Goal: Task Accomplishment & Management: Manage account settings

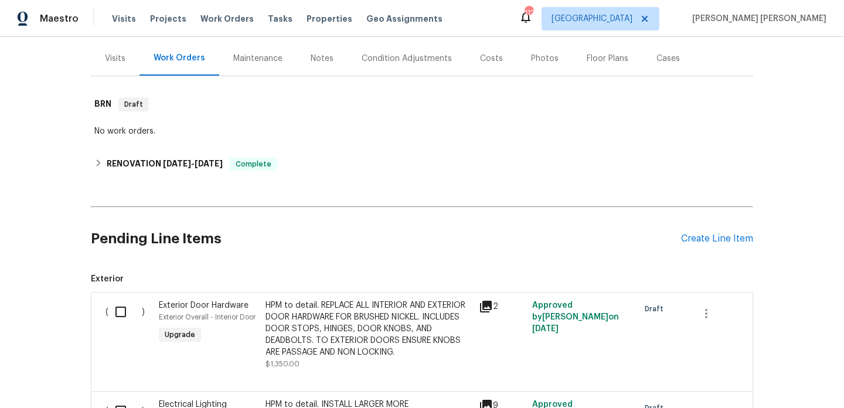
scroll to position [233, 0]
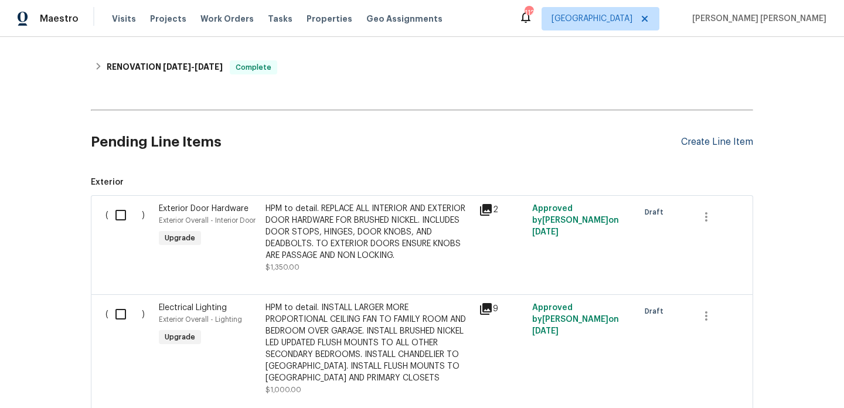
click at [720, 145] on div "Create Line Item" at bounding box center [717, 141] width 72 height 11
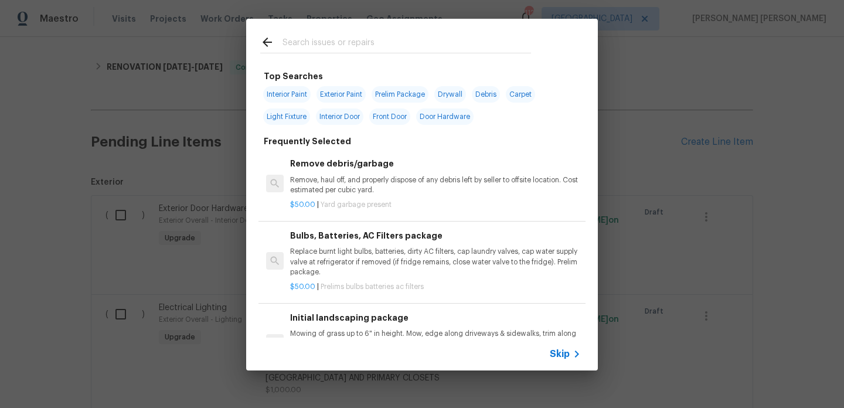
click at [319, 48] on input "text" at bounding box center [406, 44] width 248 height 18
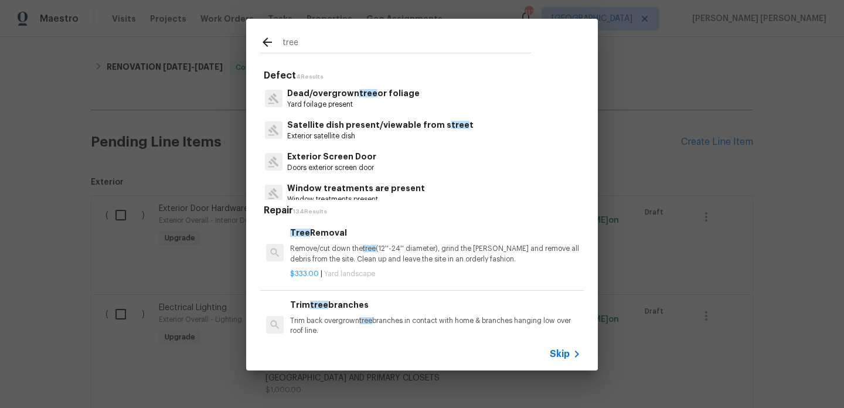
type input "tree"
click at [340, 262] on p "Remove/cut down the tree (12''-24'' diameter), grind the stump and remove all d…" at bounding box center [435, 254] width 291 height 20
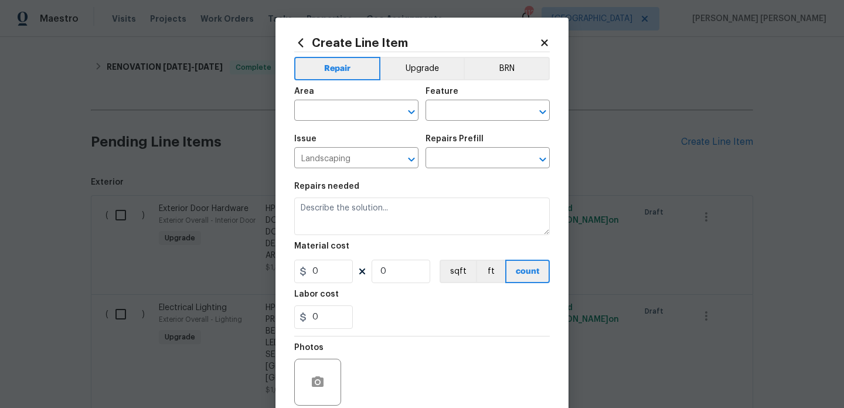
type textarea "Remove/cut down the tree (12''-24'' diameter), grind the stump and remove all d…"
type input "1"
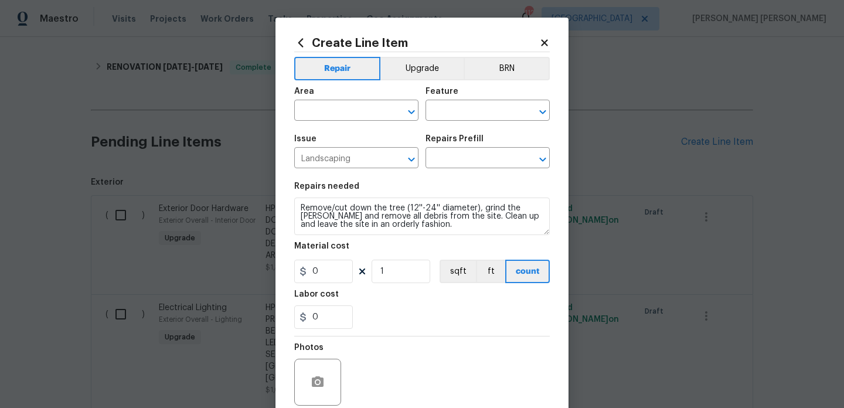
type input "Tree Removal $333.00"
click at [328, 278] on input "333" at bounding box center [323, 271] width 59 height 23
type input "550"
click at [335, 110] on input "text" at bounding box center [339, 112] width 91 height 18
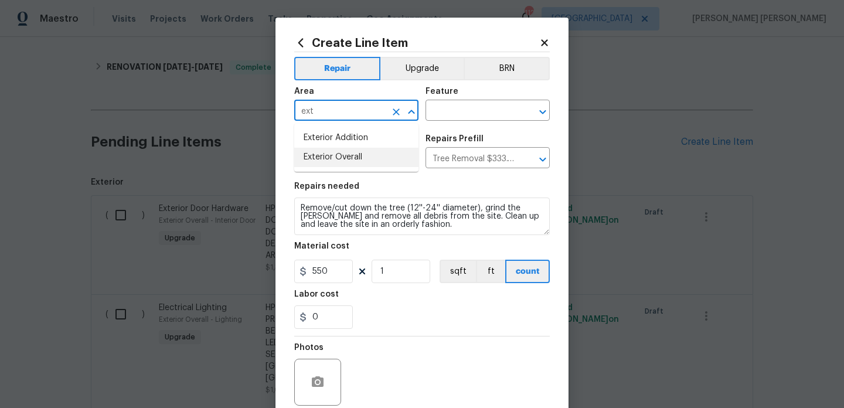
click at [354, 162] on li "Exterior Overall" at bounding box center [356, 157] width 124 height 19
type input "Exterior Overall"
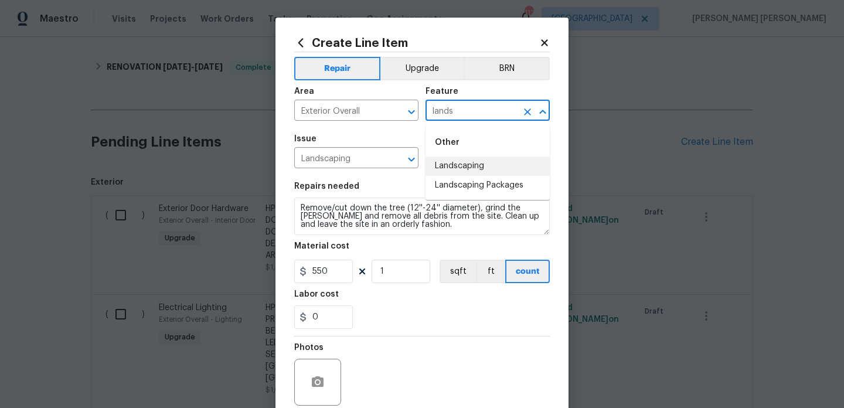
click at [480, 170] on li "Landscaping" at bounding box center [487, 165] width 124 height 19
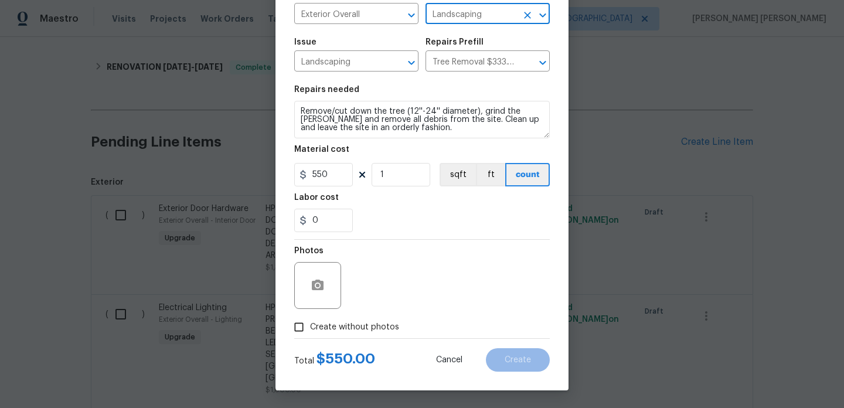
type input "Landscaping"
click at [310, 286] on button "button" at bounding box center [317, 285] width 28 height 28
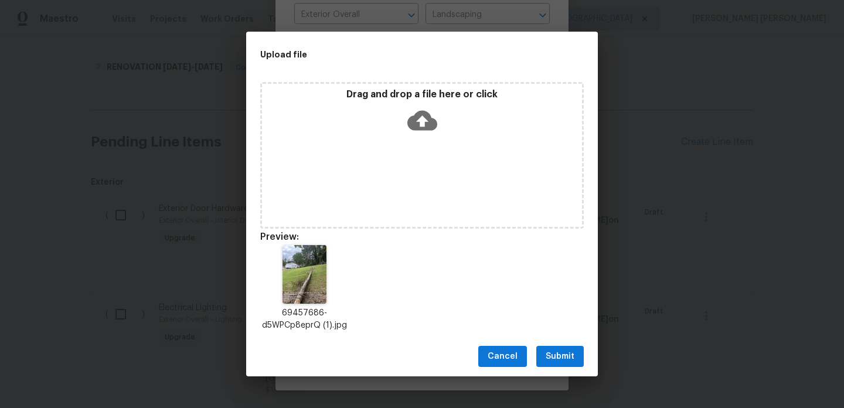
click at [566, 354] on span "Submit" at bounding box center [559, 356] width 29 height 15
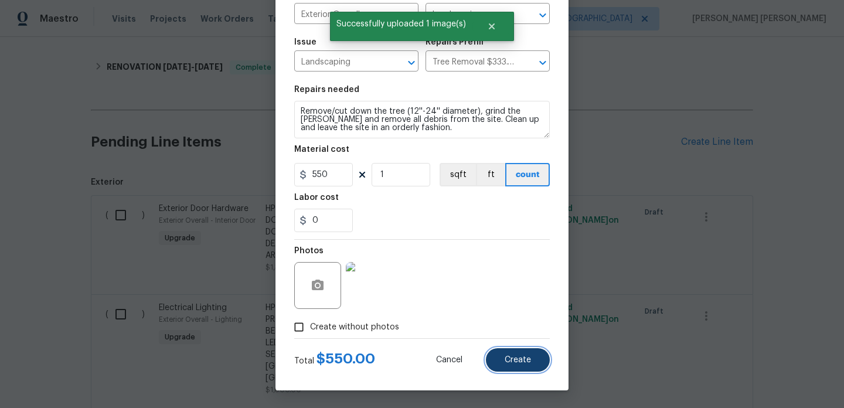
click at [509, 356] on span "Create" at bounding box center [517, 360] width 26 height 9
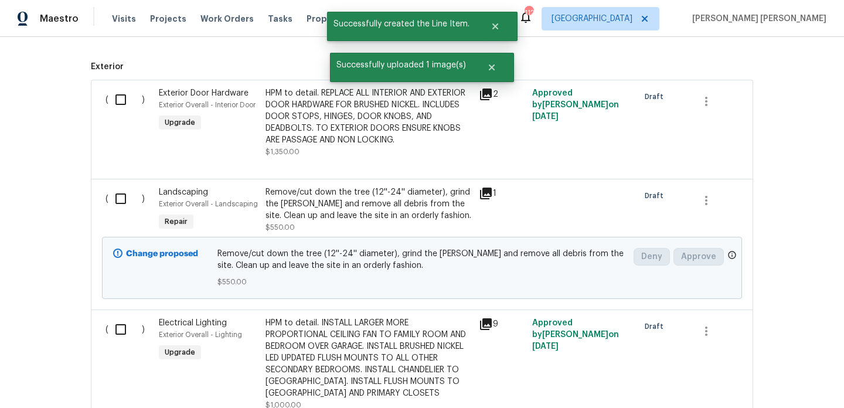
scroll to position [453, 0]
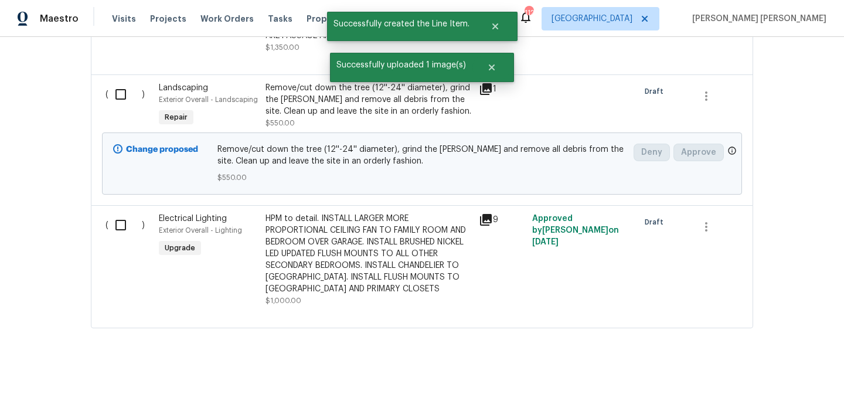
click at [118, 90] on input "checkbox" at bounding box center [124, 94] width 33 height 25
checkbox input "true"
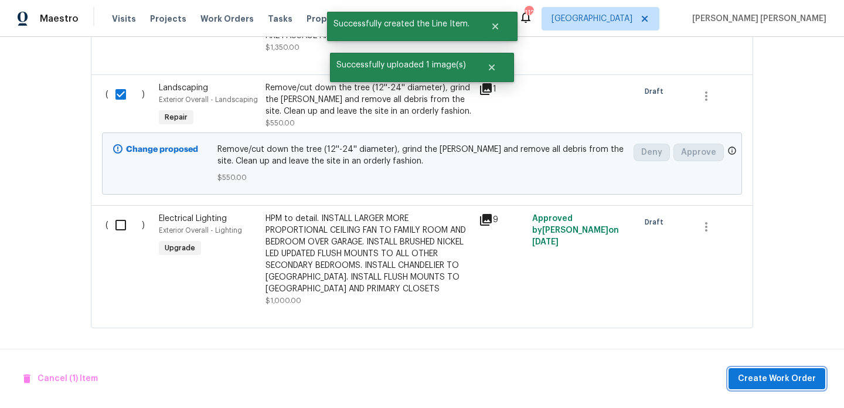
click at [794, 374] on span "Create Work Order" at bounding box center [777, 378] width 78 height 15
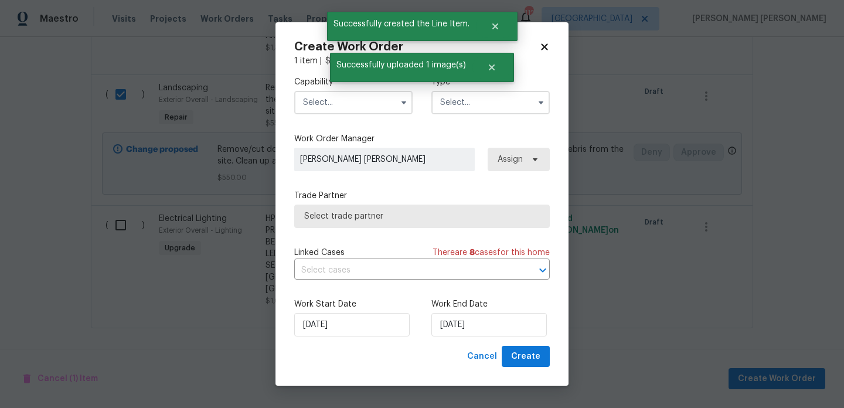
click at [325, 91] on input "text" at bounding box center [353, 102] width 118 height 23
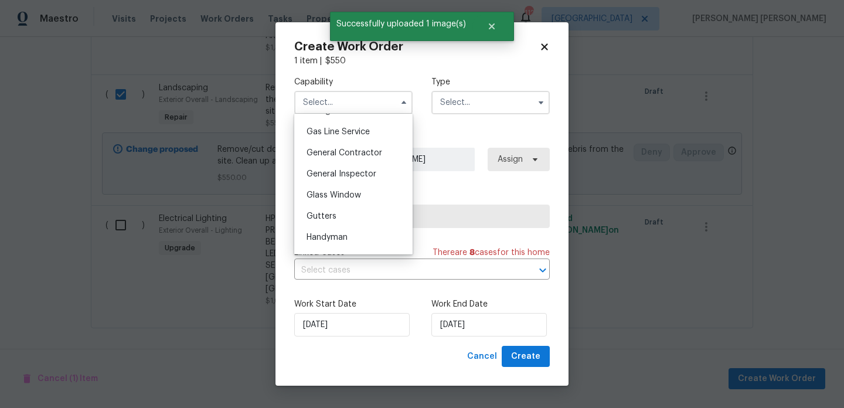
scroll to position [535, 0]
click at [359, 148] on span "General Contractor" at bounding box center [344, 152] width 76 height 8
type input "General Contractor"
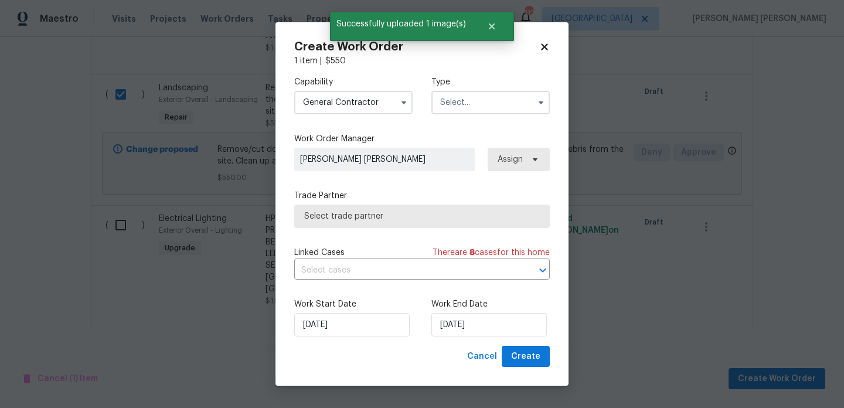
click at [513, 107] on input "text" at bounding box center [490, 102] width 118 height 23
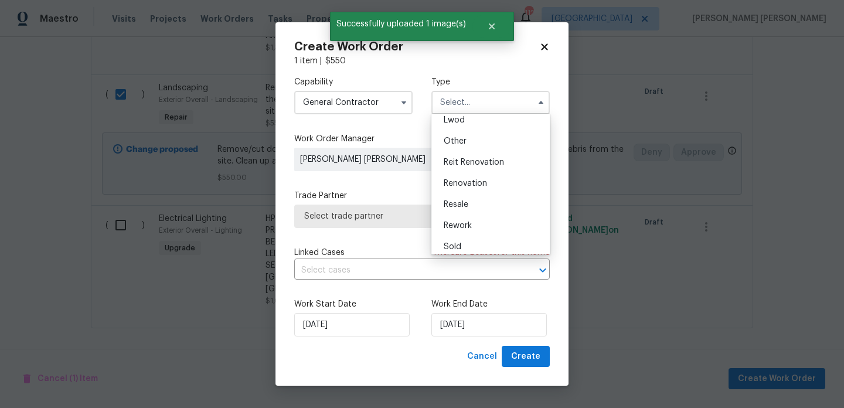
scroll to position [135, 0]
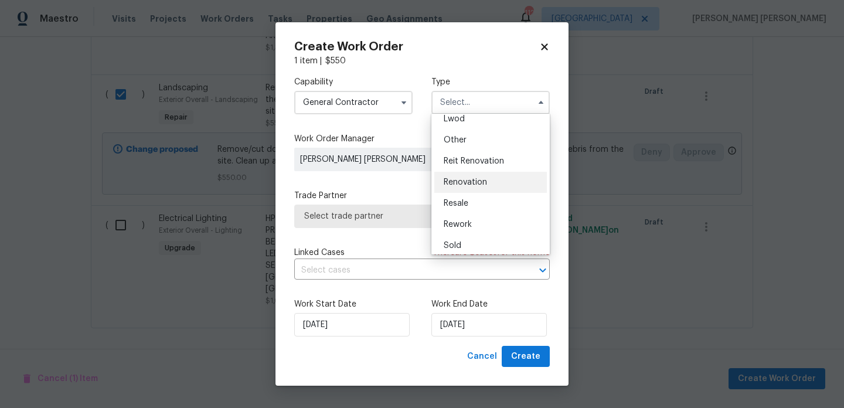
click at [491, 184] on div "Renovation" at bounding box center [490, 182] width 112 height 21
type input "Renovation"
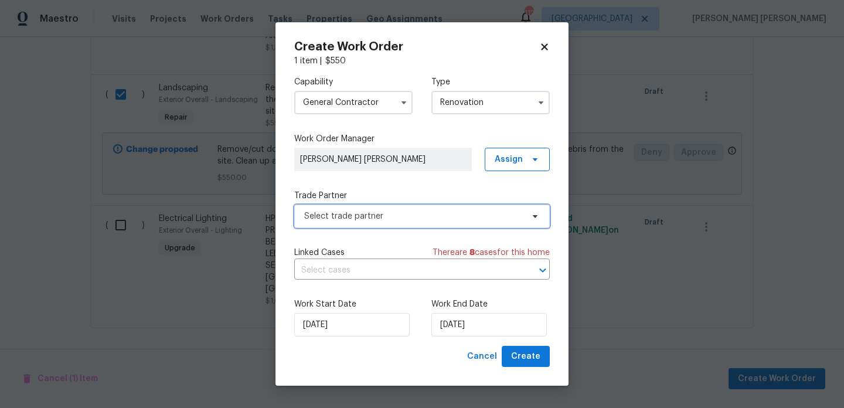
click at [453, 220] on span "Select trade partner" at bounding box center [413, 216] width 219 height 12
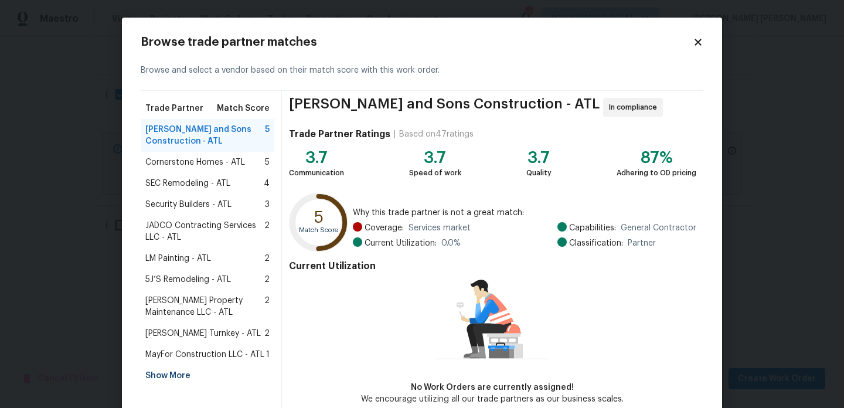
click at [174, 373] on div "Show More" at bounding box center [208, 375] width 134 height 21
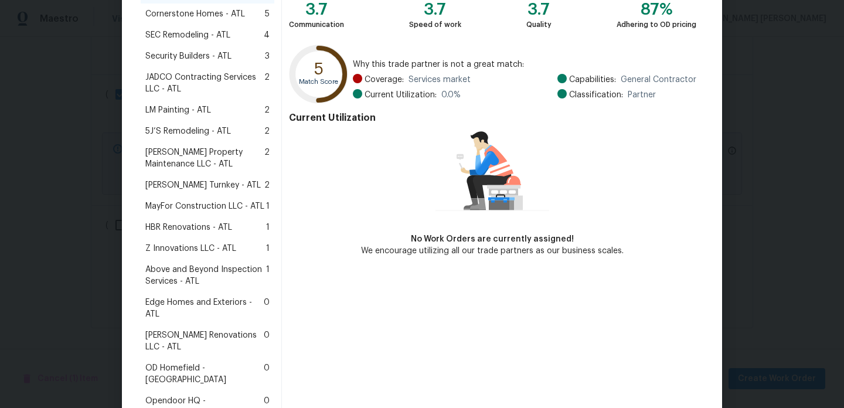
scroll to position [163, 0]
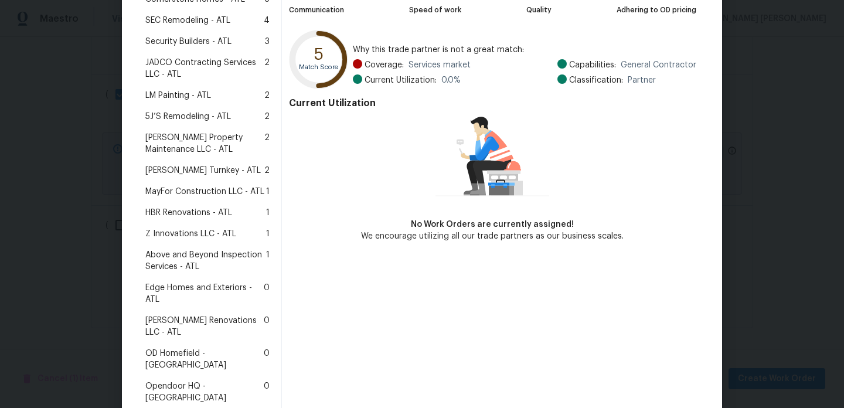
click at [216, 326] on span "Aseem Renovations LLC - ATL" at bounding box center [204, 326] width 118 height 23
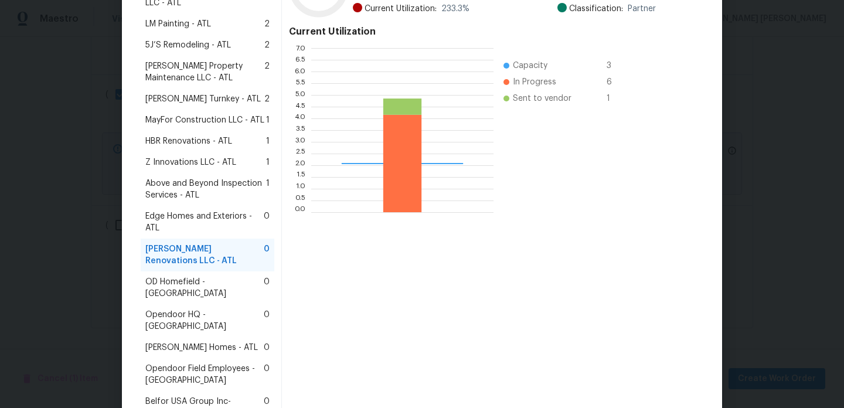
scroll to position [301, 0]
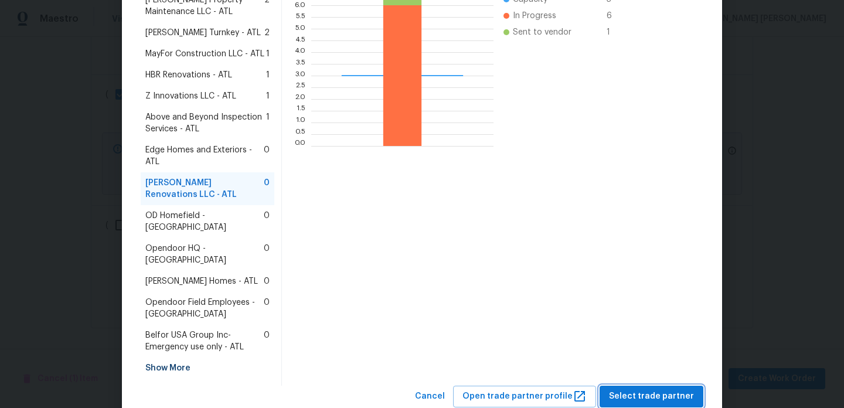
click at [629, 385] on button "Select trade partner" at bounding box center [651, 396] width 104 height 22
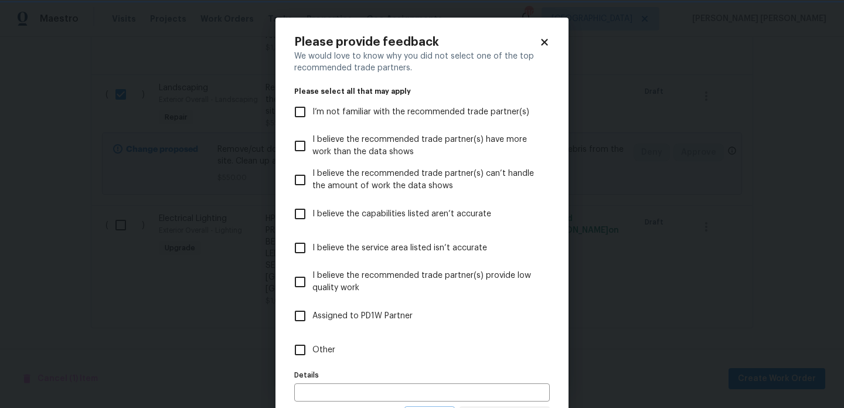
scroll to position [0, 0]
click at [346, 354] on label "Other" at bounding box center [414, 350] width 252 height 34
click at [312, 354] on input "Other" at bounding box center [300, 349] width 25 height 25
checkbox input "true"
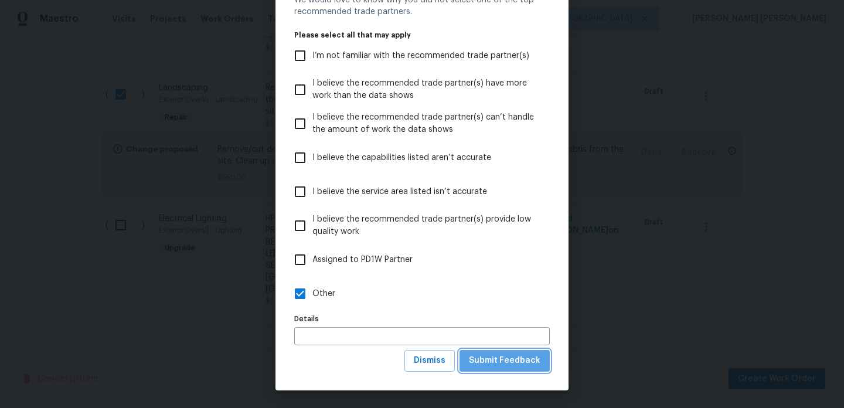
click at [525, 359] on span "Submit Feedback" at bounding box center [504, 360] width 71 height 15
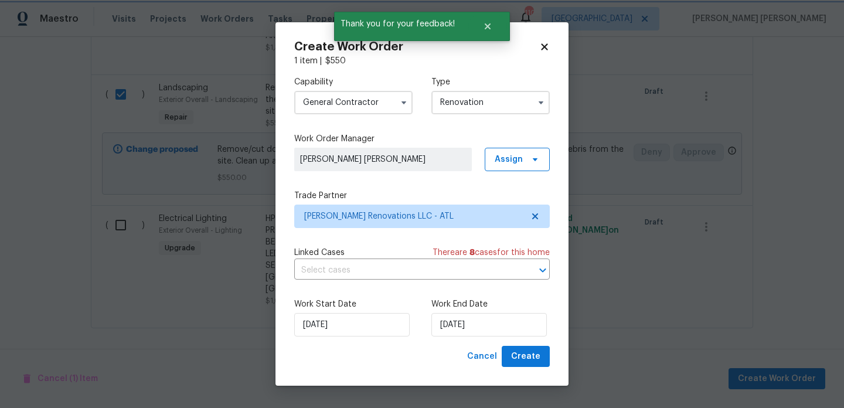
scroll to position [0, 0]
click at [503, 322] on input "9/30/2025" at bounding box center [488, 324] width 115 height 23
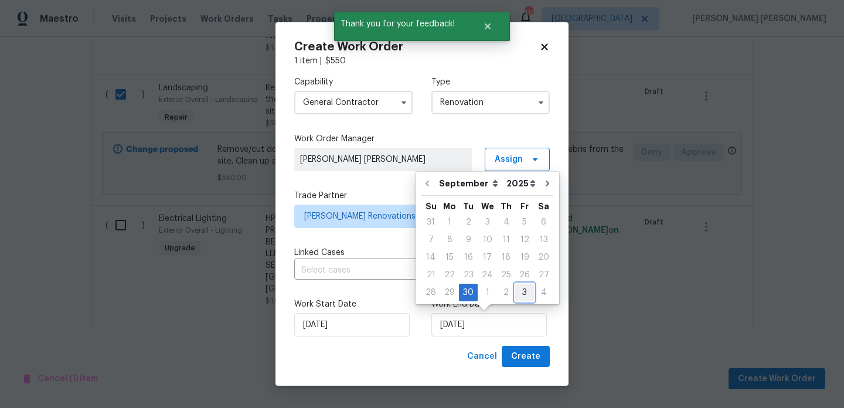
click at [527, 288] on div "3" at bounding box center [524, 292] width 19 height 16
type input "10/3/2025"
select select "9"
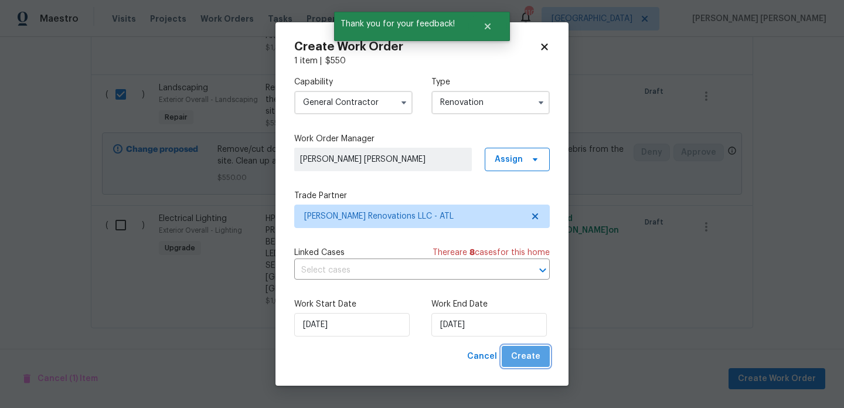
click at [533, 355] on span "Create" at bounding box center [525, 356] width 29 height 15
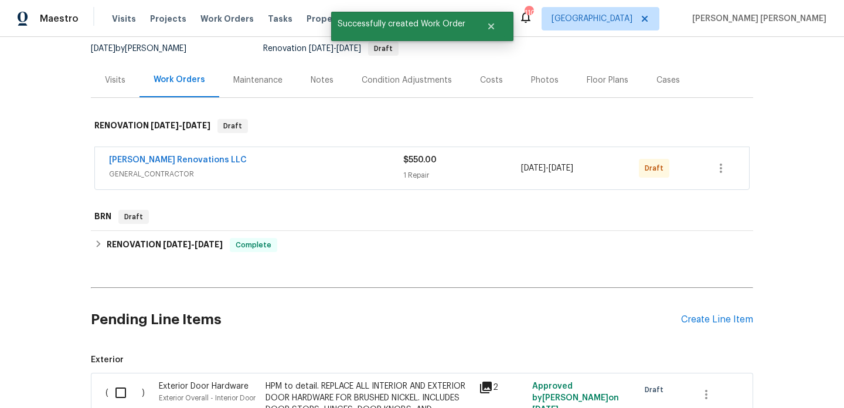
scroll to position [115, 0]
click at [720, 161] on icon "button" at bounding box center [721, 168] width 14 height 14
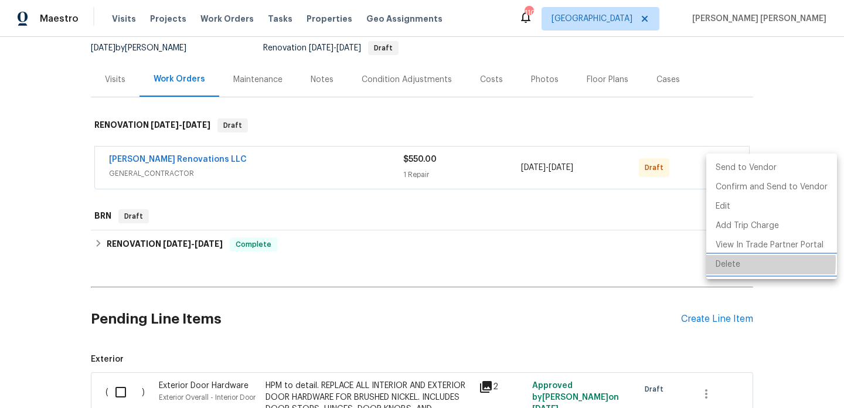
click at [722, 262] on li "Delete" at bounding box center [771, 264] width 131 height 19
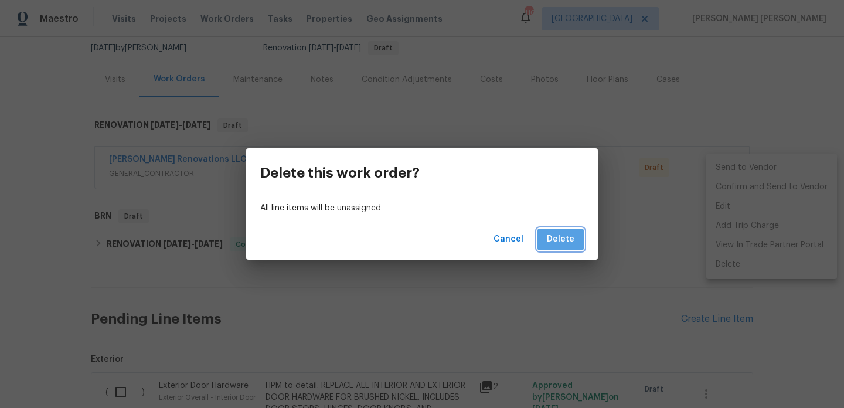
click at [571, 241] on span "Delete" at bounding box center [561, 239] width 28 height 15
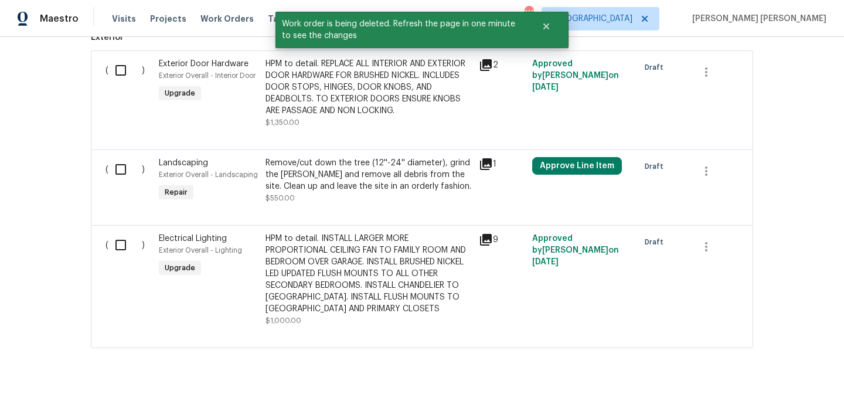
scroll to position [426, 0]
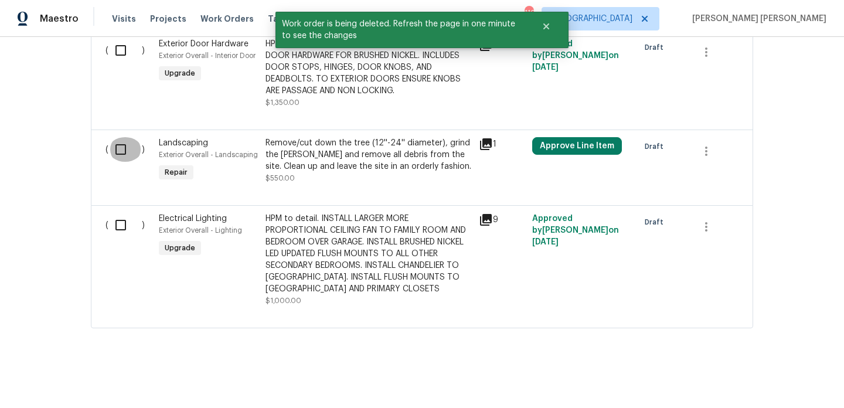
click at [127, 147] on input "checkbox" at bounding box center [124, 149] width 33 height 25
checkbox input "true"
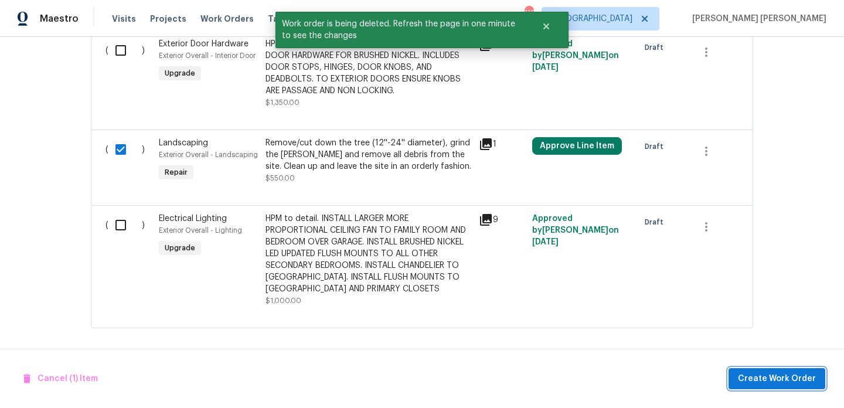
click at [790, 377] on span "Create Work Order" at bounding box center [777, 378] width 78 height 15
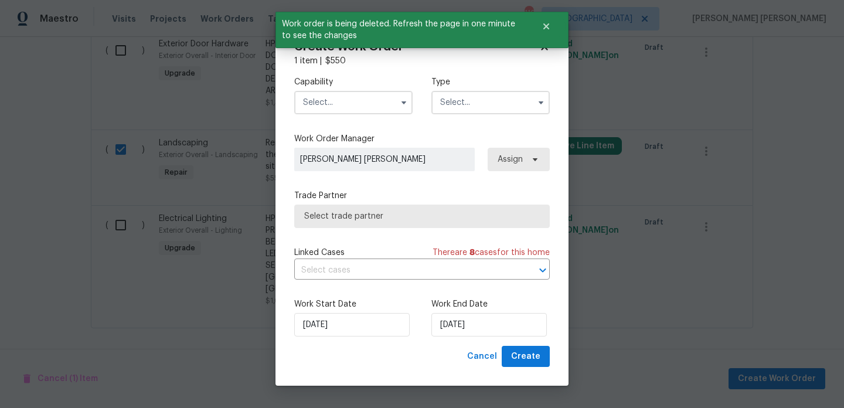
click at [351, 100] on input "text" at bounding box center [353, 102] width 118 height 23
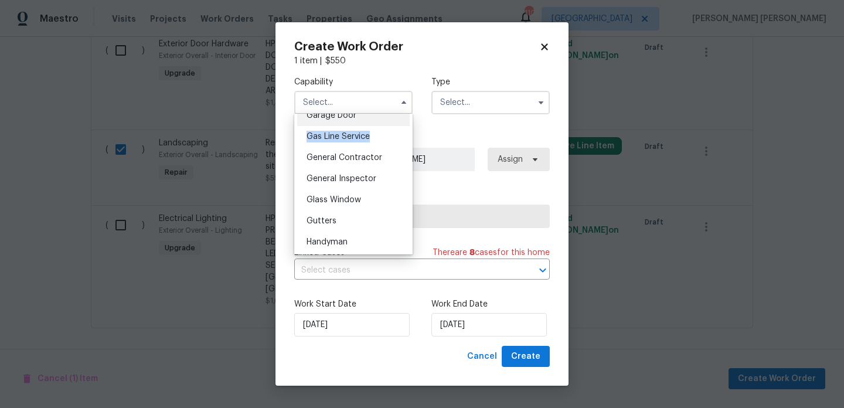
click at [361, 119] on ul "Agent Appliance Bathtub Resurfacing BRN And Lrr Broker Cabinets Carpet Cleaning…" at bounding box center [353, 184] width 118 height 141
click at [361, 119] on div "Garage Door" at bounding box center [353, 115] width 112 height 21
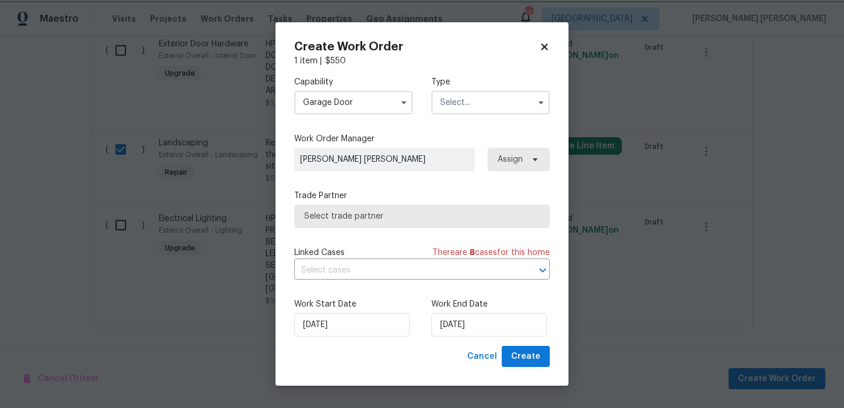
scroll to position [497, 0]
click at [370, 103] on input "Garage Door" at bounding box center [353, 102] width 118 height 23
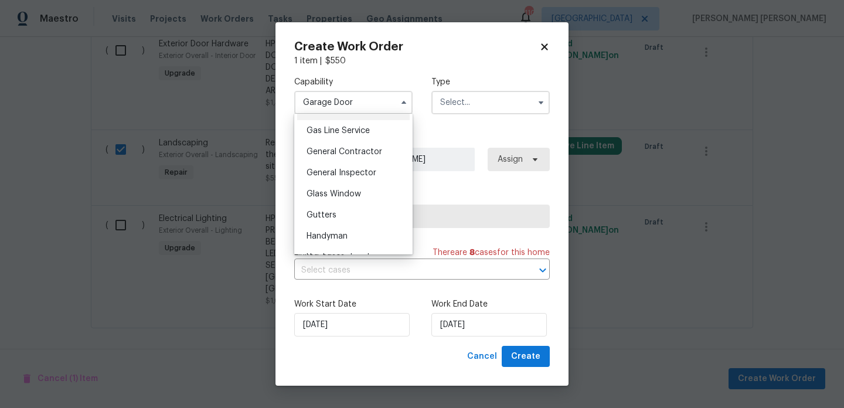
scroll to position [554, 0]
click at [370, 134] on span "General Contractor" at bounding box center [344, 133] width 76 height 8
type input "General Contractor"
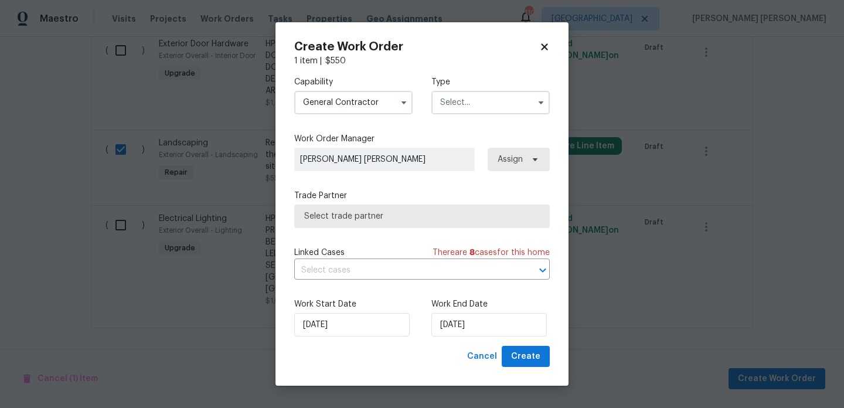
click at [472, 104] on input "text" at bounding box center [490, 102] width 118 height 23
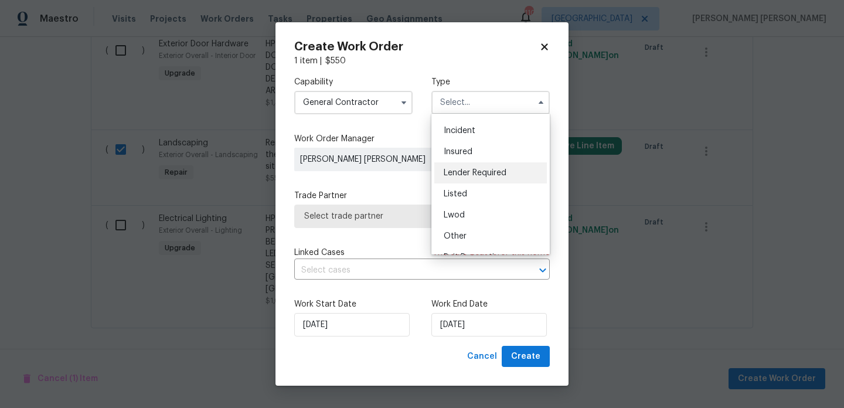
scroll to position [46, 0]
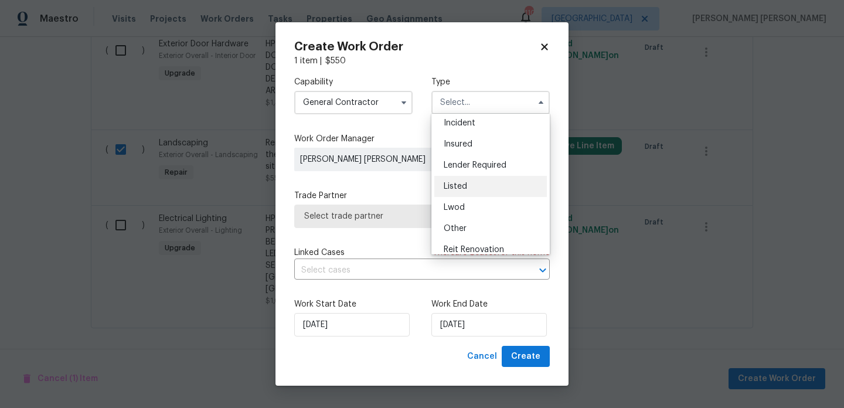
click at [469, 181] on div "Listed" at bounding box center [490, 186] width 112 height 21
type input "Listed"
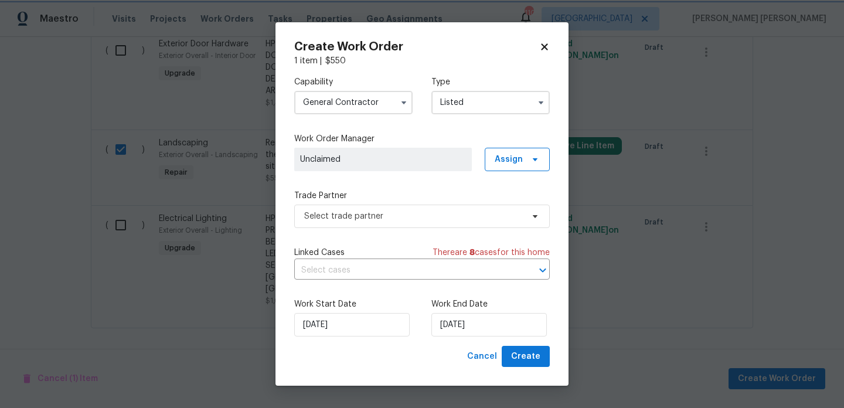
scroll to position [0, 0]
click at [497, 170] on div "Capability General Contractor Type Listed Work Order Manager Unclaimed Assign T…" at bounding box center [421, 206] width 255 height 279
click at [503, 162] on span "Assign" at bounding box center [508, 159] width 28 height 12
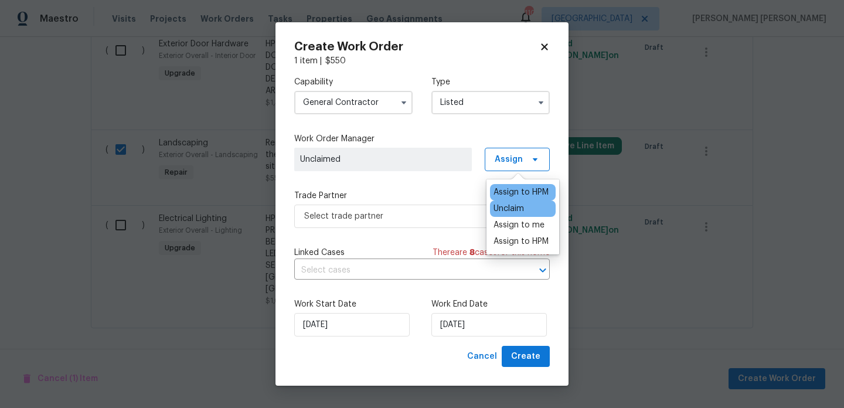
click at [500, 193] on div "Assign to HPM" at bounding box center [520, 192] width 55 height 12
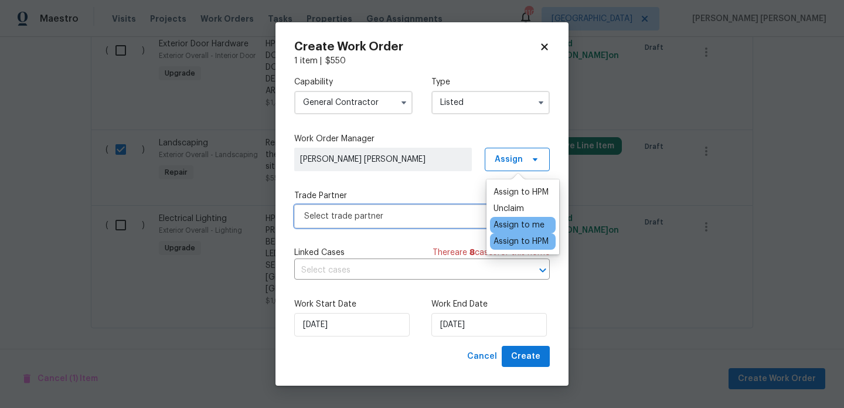
click at [396, 217] on span "Select trade partner" at bounding box center [413, 216] width 219 height 12
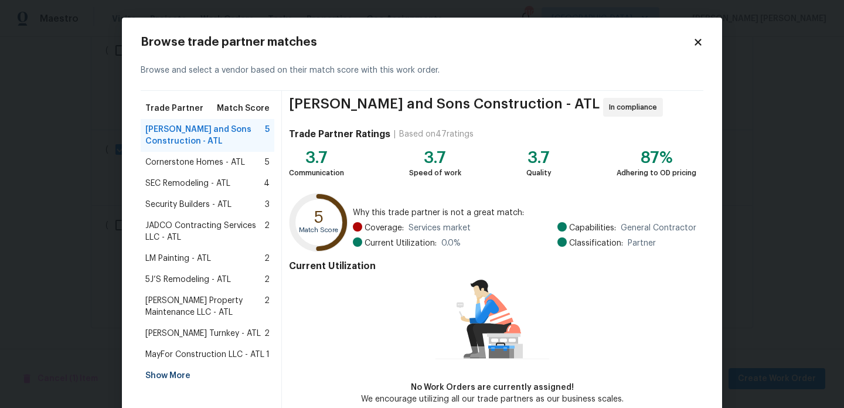
click at [156, 376] on div "Show More" at bounding box center [208, 375] width 134 height 21
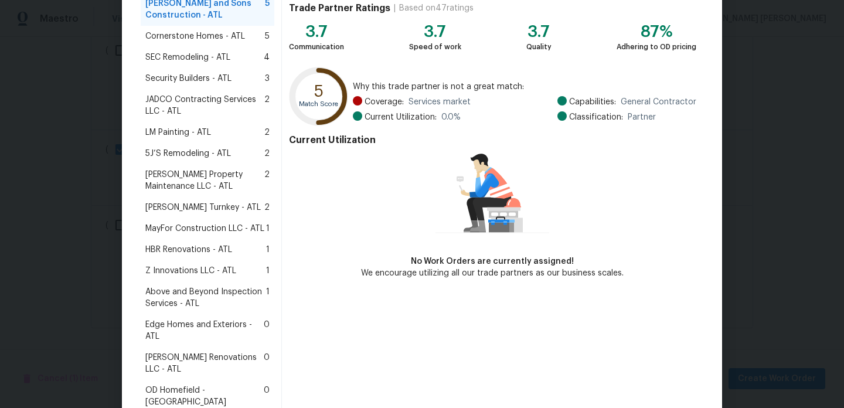
scroll to position [129, 0]
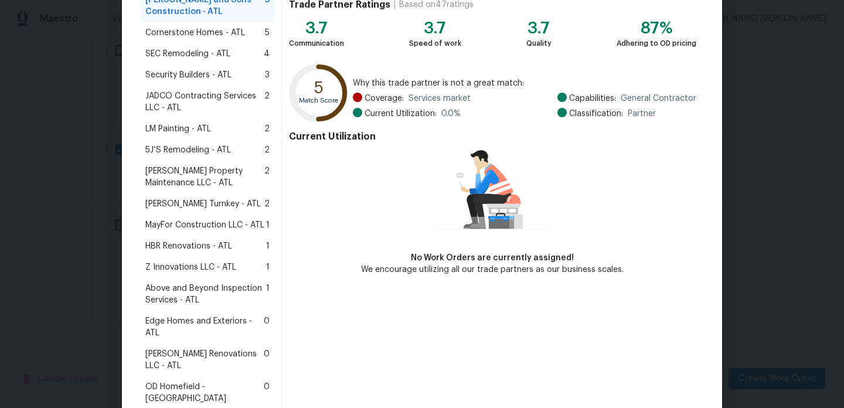
click at [182, 358] on span "Aseem Renovations LLC - ATL" at bounding box center [204, 359] width 118 height 23
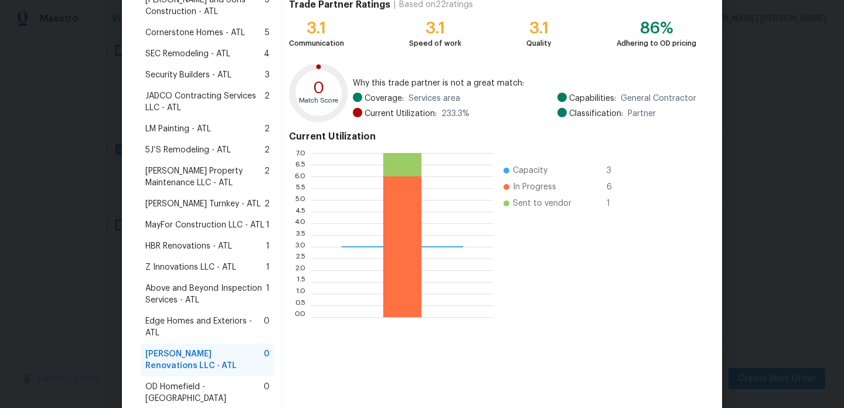
scroll to position [301, 0]
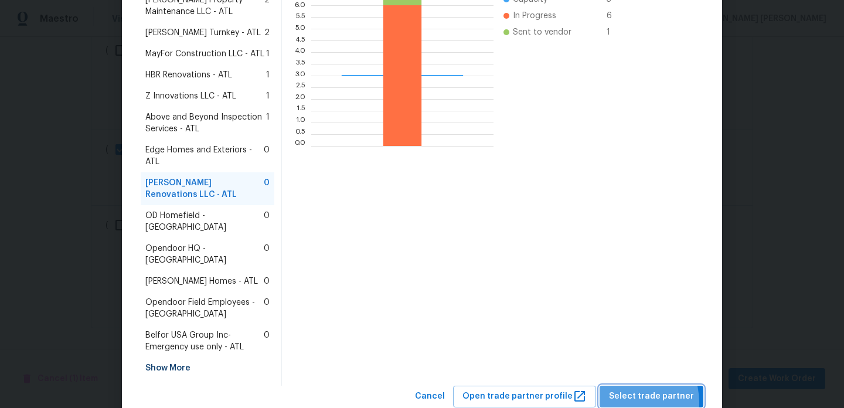
click at [632, 389] on span "Select trade partner" at bounding box center [651, 396] width 85 height 15
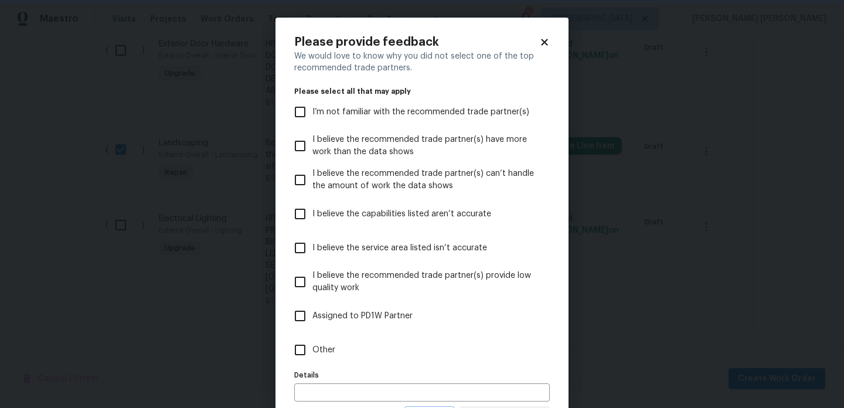
scroll to position [0, 0]
click at [303, 345] on input "Other" at bounding box center [300, 349] width 25 height 25
checkbox input "true"
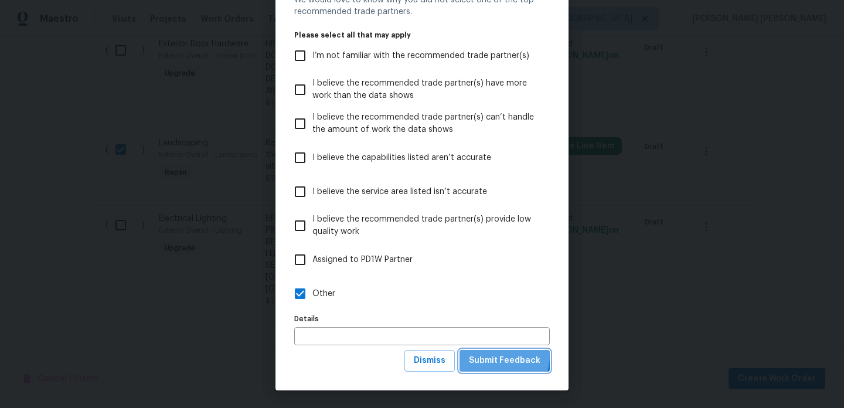
click at [499, 355] on span "Submit Feedback" at bounding box center [504, 360] width 71 height 15
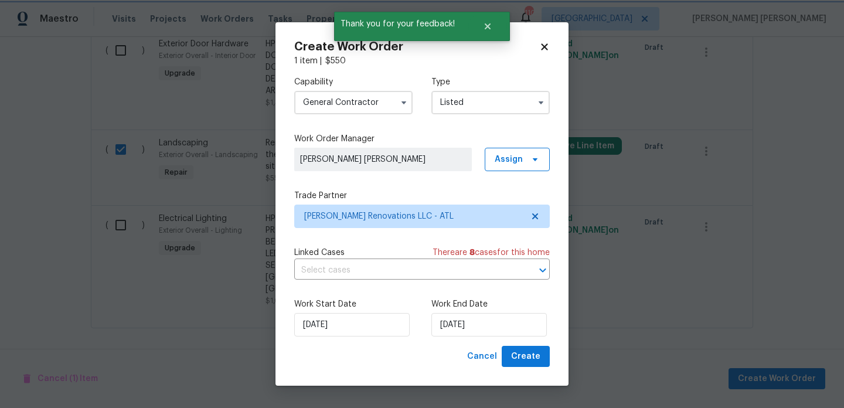
scroll to position [0, 0]
click at [493, 330] on input "9/30/2025" at bounding box center [488, 324] width 115 height 23
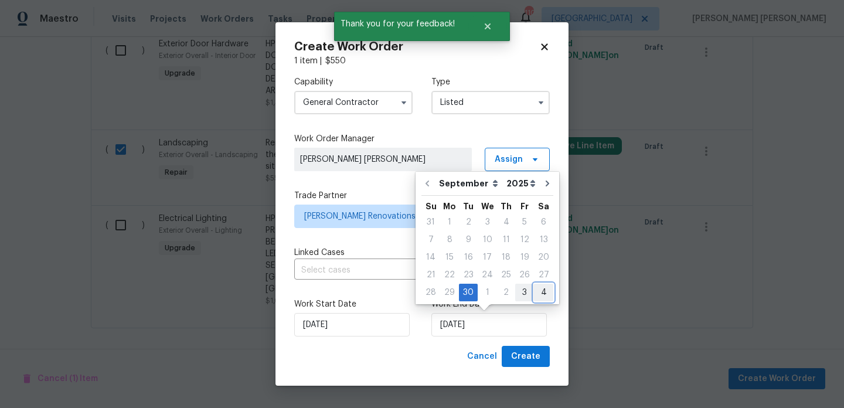
drag, startPoint x: 528, startPoint y: 290, endPoint x: 522, endPoint y: 291, distance: 6.5
click at [522, 291] on div "28 29 30 1 2 3 4" at bounding box center [487, 293] width 132 height 18
click at [522, 291] on div "3" at bounding box center [524, 292] width 19 height 16
type input "10/3/2025"
select select "9"
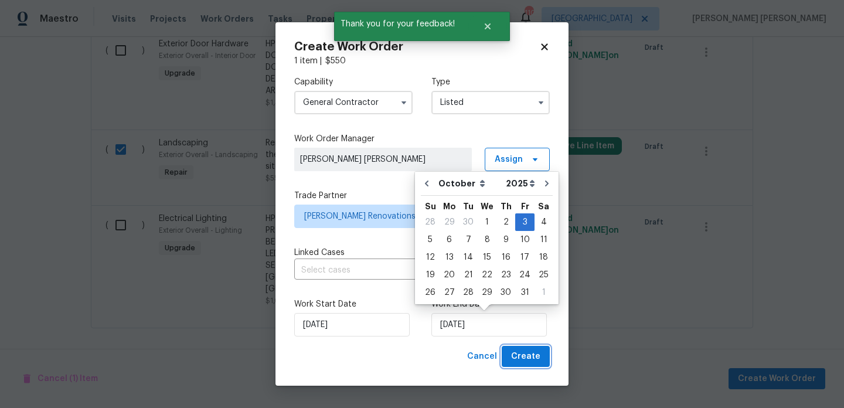
click at [523, 357] on span "Create" at bounding box center [525, 356] width 29 height 15
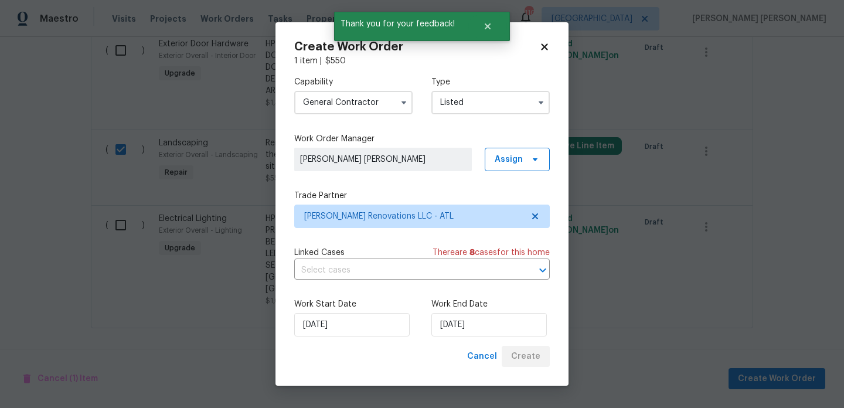
checkbox input "false"
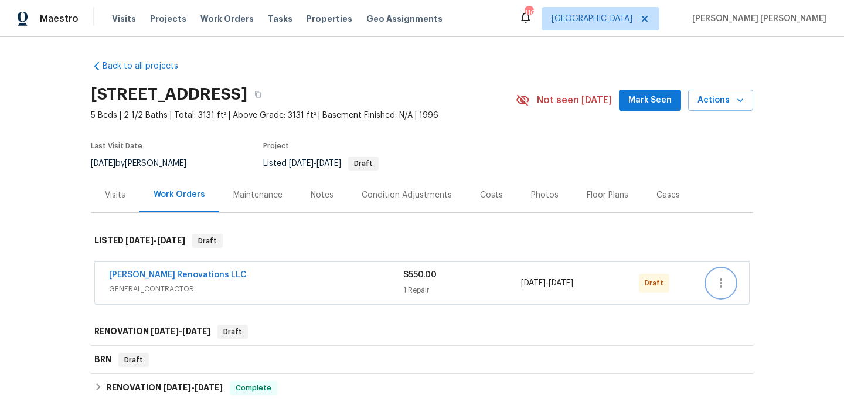
click at [718, 280] on icon "button" at bounding box center [721, 283] width 14 height 14
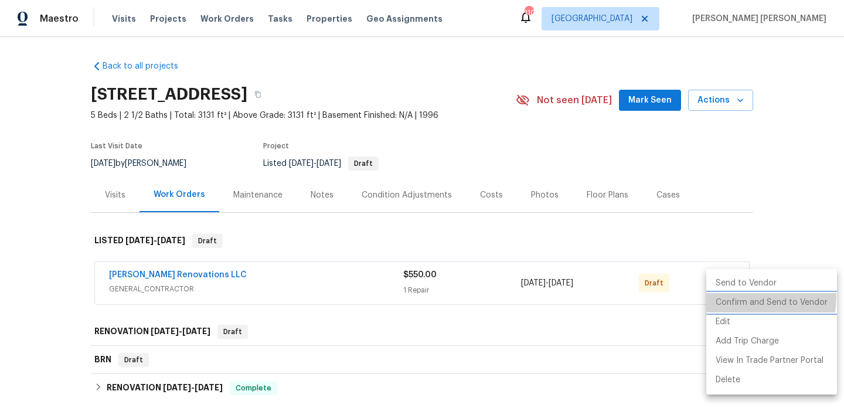
click at [718, 295] on li "Confirm and Send to Vendor" at bounding box center [771, 302] width 131 height 19
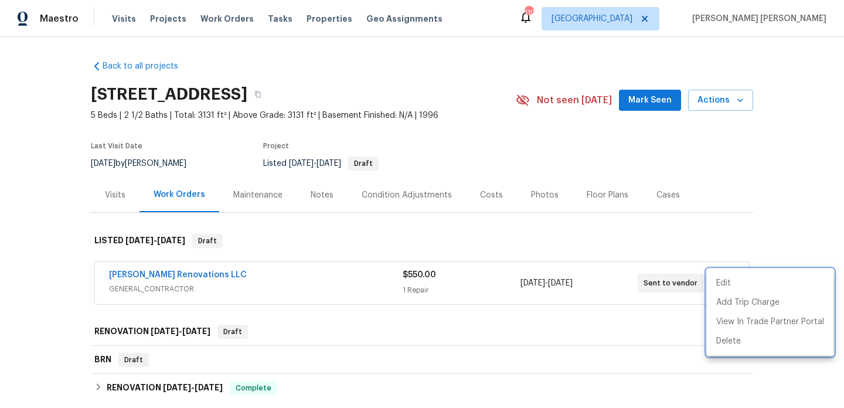
click at [603, 247] on div at bounding box center [422, 204] width 844 height 408
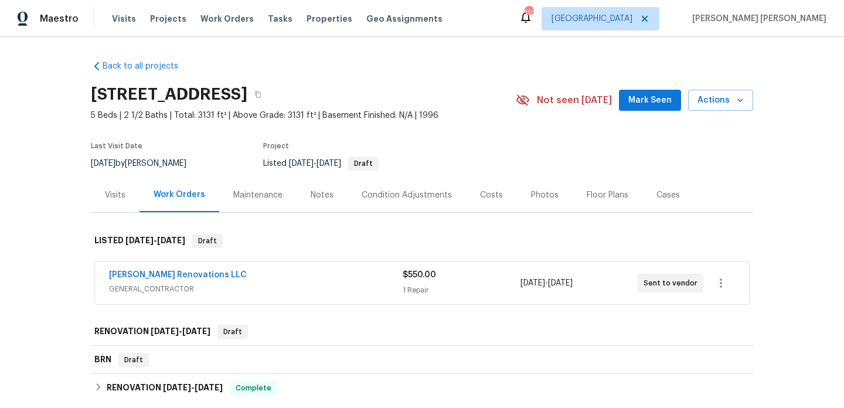
click at [320, 196] on div "Notes" at bounding box center [321, 195] width 23 height 12
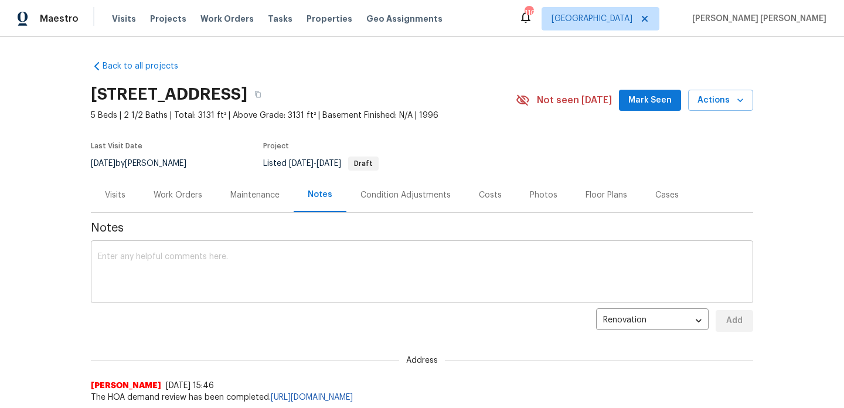
click at [274, 267] on textarea at bounding box center [422, 272] width 648 height 41
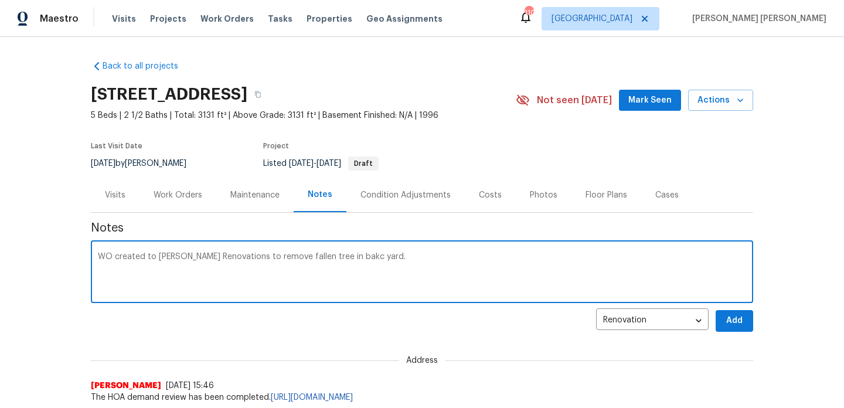
click at [333, 255] on textarea "WO created to Aseem Renovations to remove fallen tree in bakc yard." at bounding box center [422, 272] width 648 height 41
type textarea "WO created to Aseem Renovations to remove fallen tree in back yard."
click at [742, 319] on span "Add" at bounding box center [734, 320] width 19 height 15
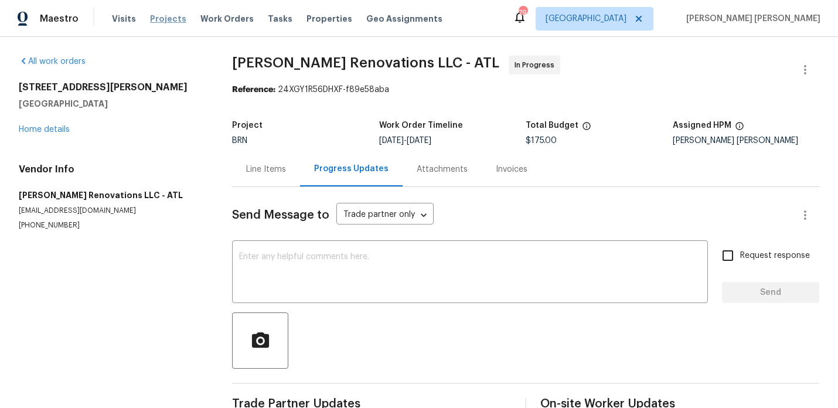
click at [172, 16] on span "Projects" at bounding box center [168, 19] width 36 height 12
click at [172, 19] on span "Projects" at bounding box center [168, 19] width 36 height 12
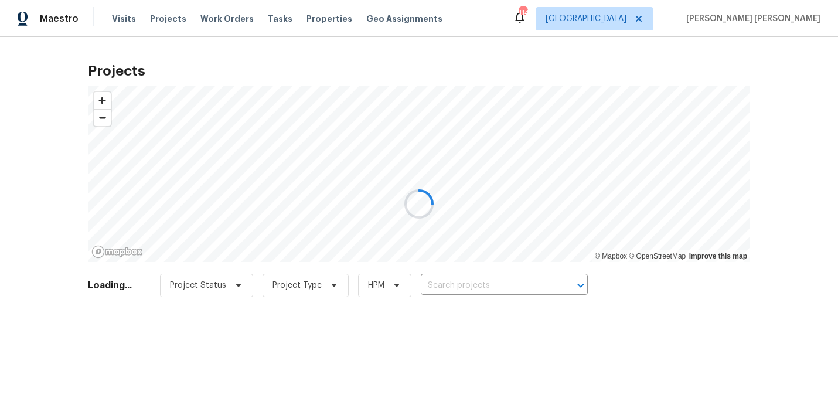
click at [524, 281] on div at bounding box center [419, 204] width 838 height 408
click at [492, 287] on div at bounding box center [419, 204] width 838 height 408
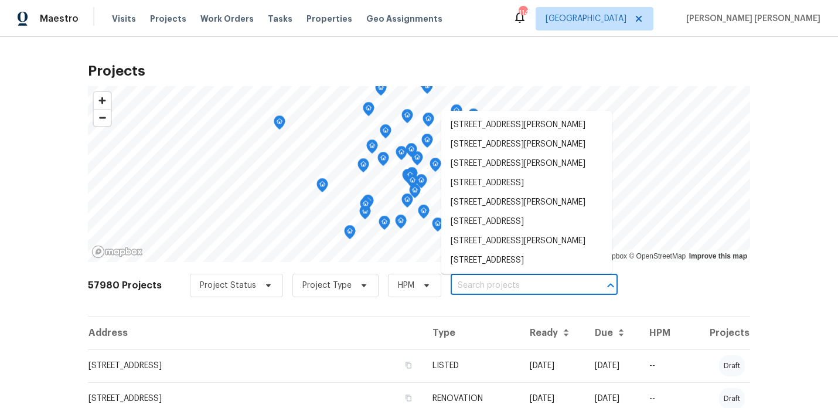
click at [496, 290] on input "text" at bounding box center [517, 286] width 134 height 18
paste input "3832 Cherry Ridge Blvd"
type input "3832 Cherry Ridge Blvd"
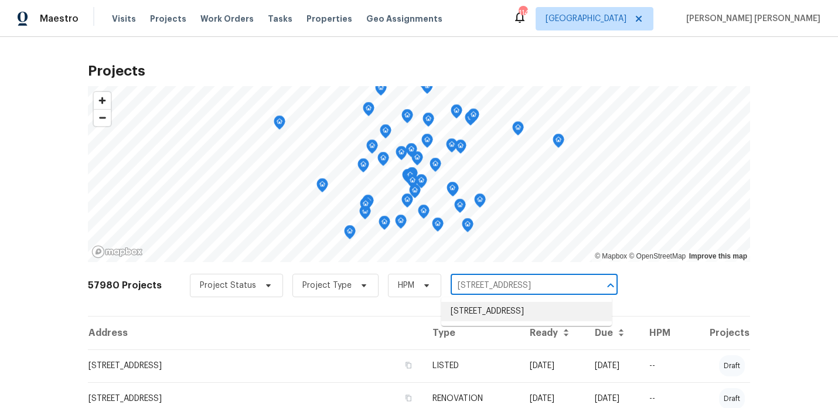
click at [486, 318] on li "3832 Cherry Ridge Blvd, Decatur, GA 30034" at bounding box center [526, 311] width 170 height 19
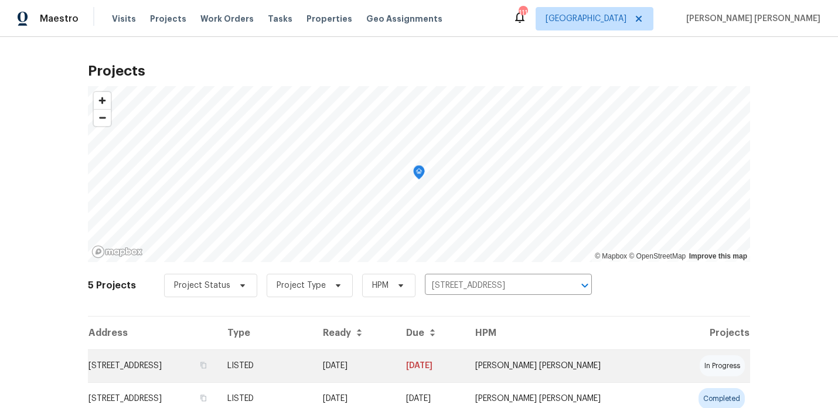
click at [165, 363] on td "3832 Cherry Ridge Blvd, Decatur, GA 30034" at bounding box center [153, 365] width 130 height 33
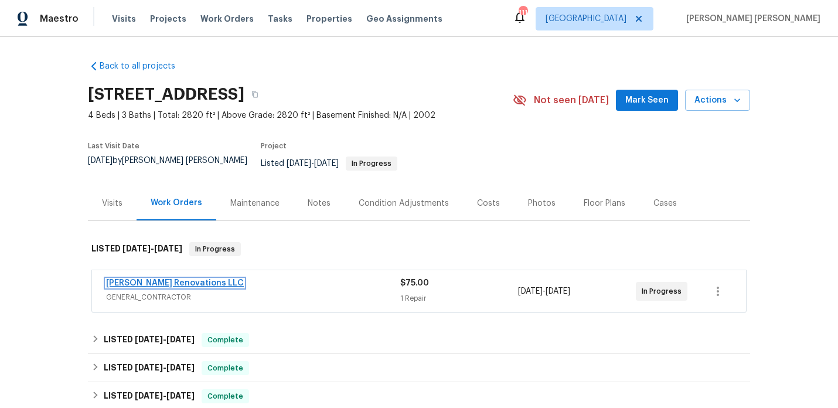
click at [156, 279] on link "Aseem Renovations LLC" at bounding box center [175, 283] width 138 height 8
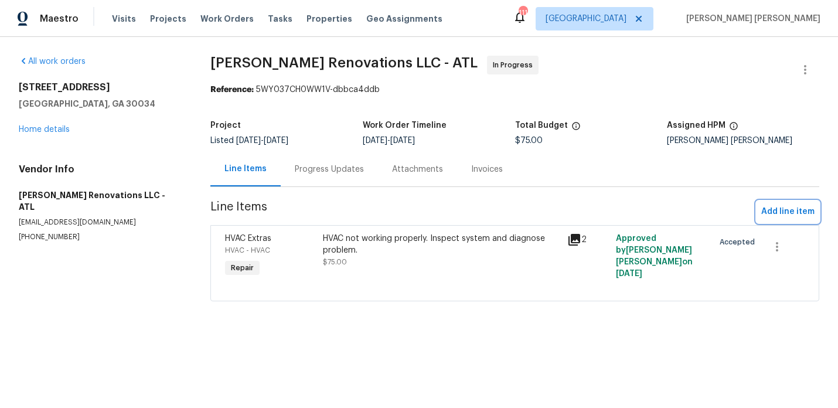
click at [788, 211] on span "Add line item" at bounding box center [787, 211] width 53 height 15
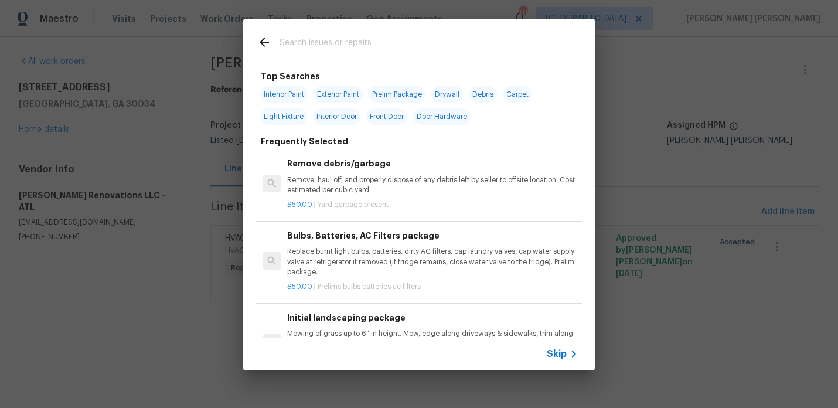
click at [416, 48] on input "text" at bounding box center [403, 44] width 248 height 18
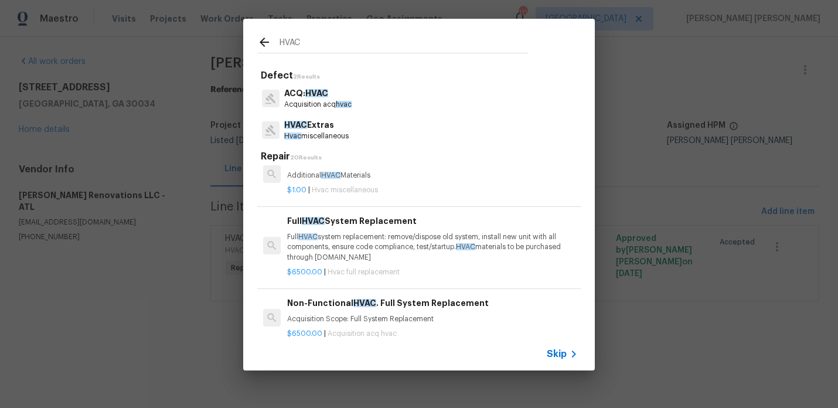
scroll to position [273, 0]
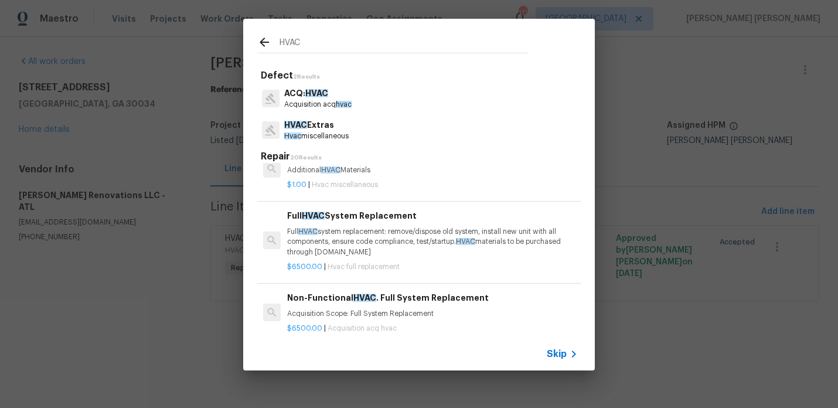
type input "HVAC"
click at [397, 238] on p "Full HVAC system replacement: remove/dispose old system, install new unit with …" at bounding box center [432, 242] width 291 height 30
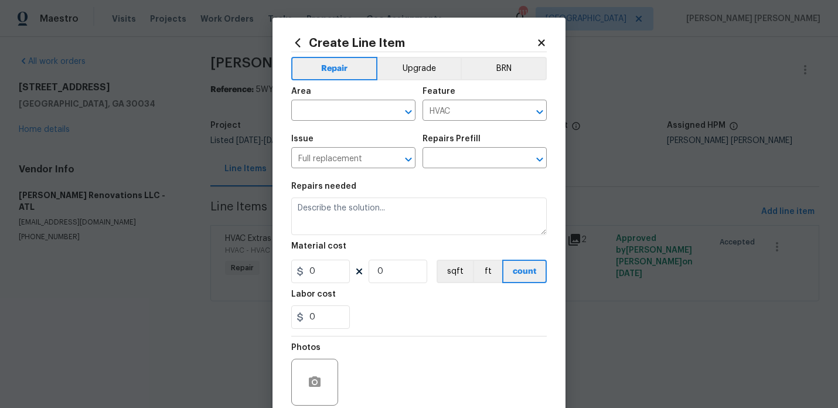
type textarea "Full HVAC system replacement: remove/dispose old system, install new unit with …"
type input "1"
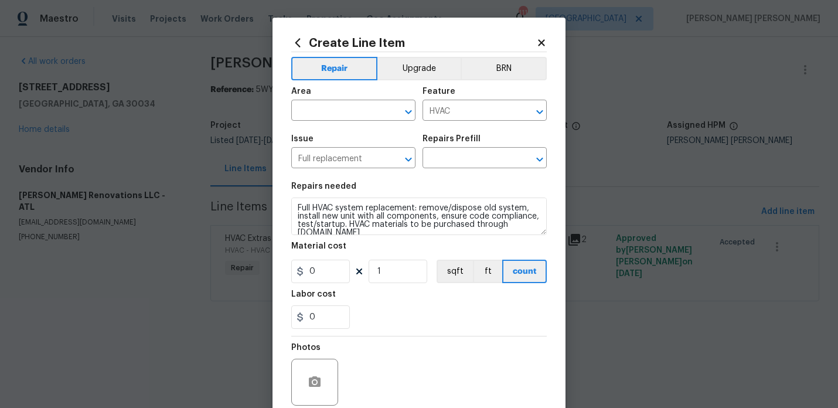
type input "Full HVAC System Replacement $6,500.00"
type input "6500"
click at [336, 94] on div "Area" at bounding box center [353, 94] width 124 height 15
click at [336, 103] on input "text" at bounding box center [336, 112] width 91 height 18
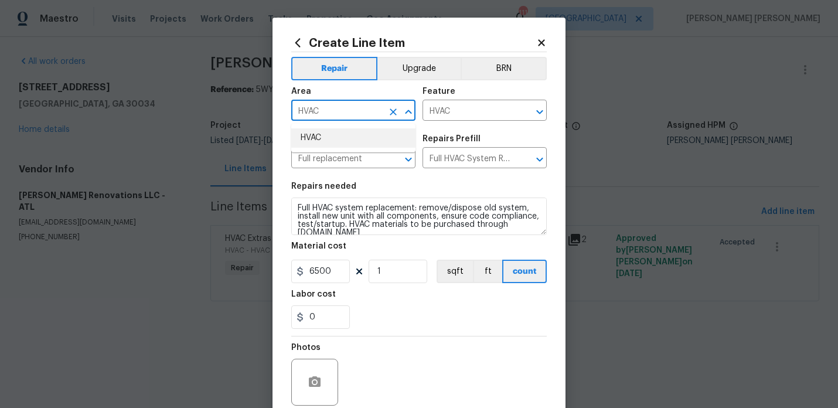
type input "HVAC"
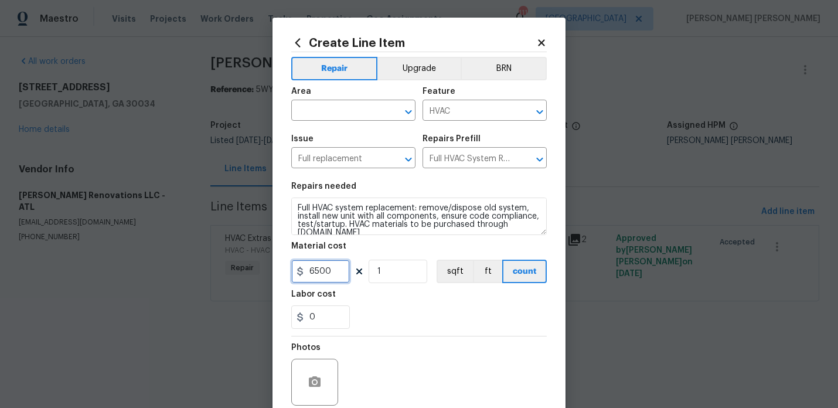
click at [336, 274] on input "6500" at bounding box center [320, 271] width 59 height 23
type input "10005"
click at [335, 105] on input "text" at bounding box center [336, 112] width 91 height 18
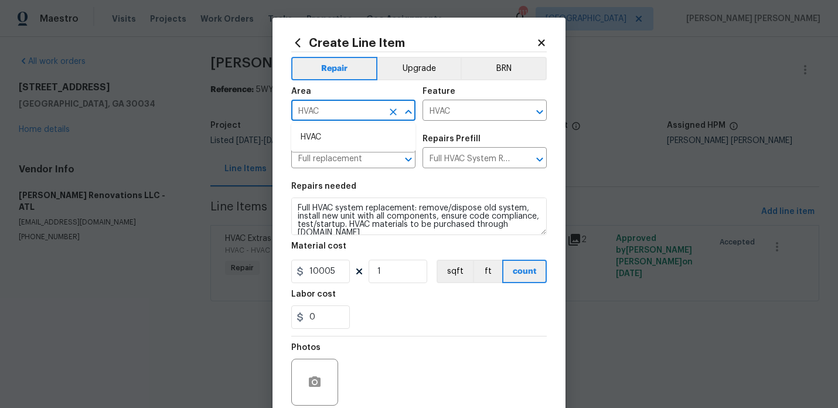
scroll to position [56, 0]
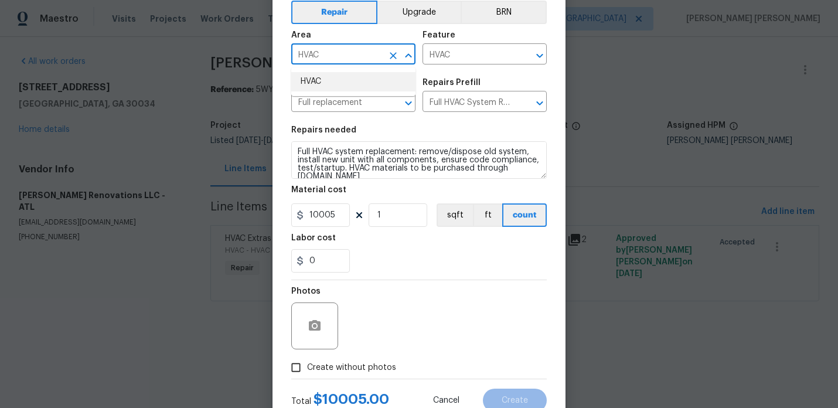
click at [337, 79] on li "HVAC" at bounding box center [353, 81] width 124 height 19
type input "HVAC"
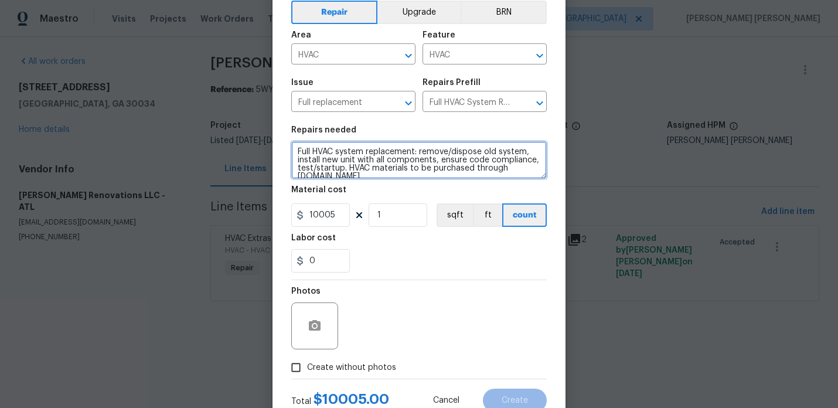
click at [368, 173] on textarea "Full HVAC system replacement: remove/dispose old system, install new unit with …" at bounding box center [418, 159] width 255 height 37
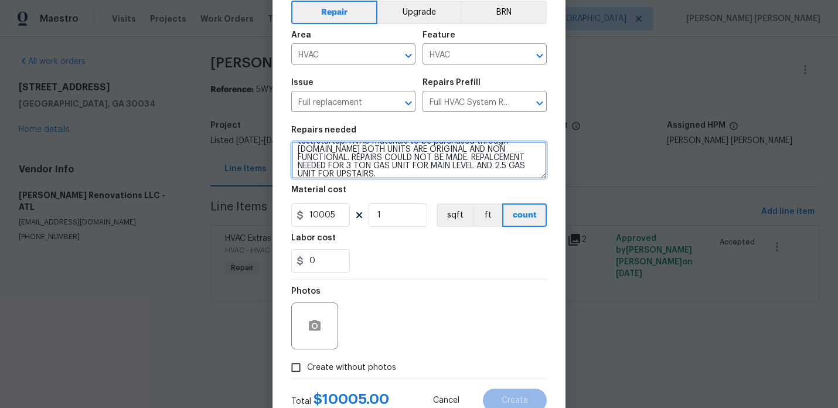
scroll to position [97, 0]
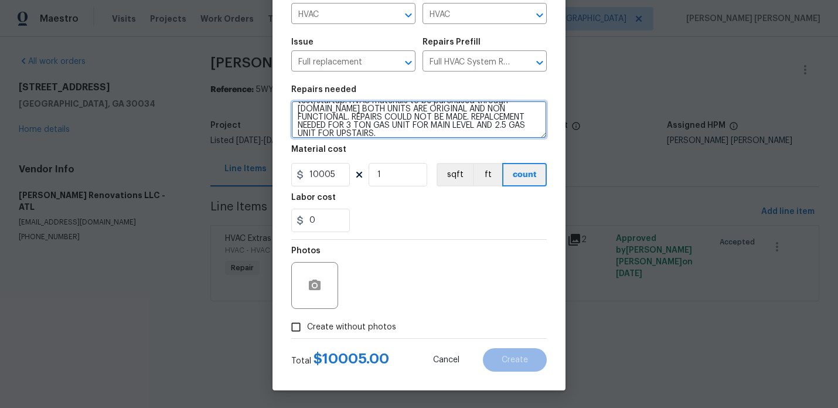
type textarea "Full HVAC system replacement: remove/dispose old system, install new unit with …"
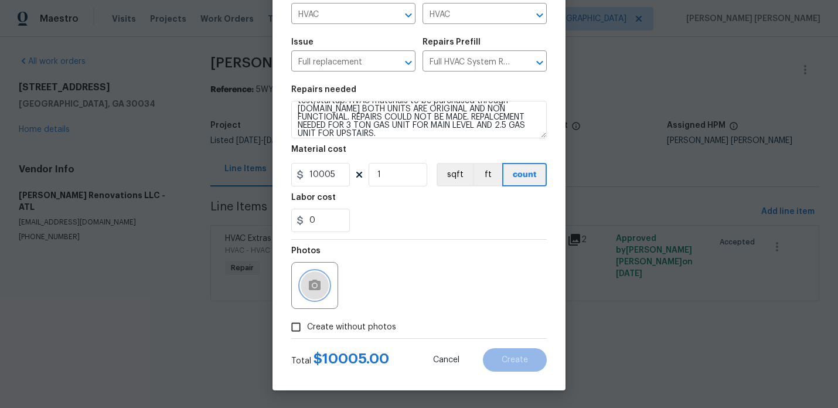
click at [322, 279] on button "button" at bounding box center [315, 285] width 28 height 28
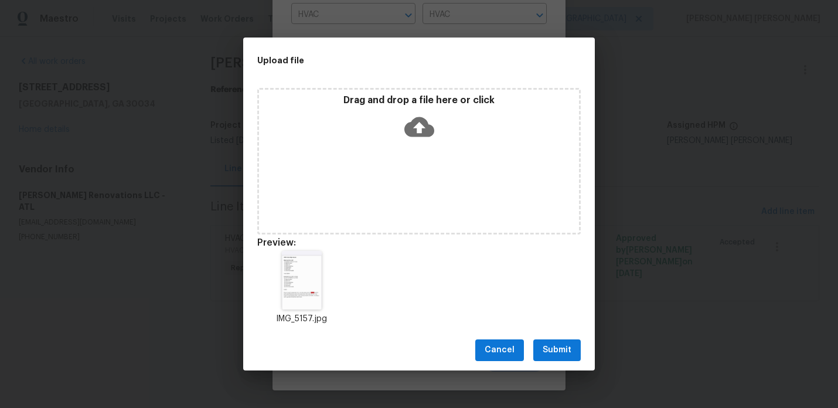
click at [547, 339] on div "Cancel Submit" at bounding box center [418, 350] width 351 height 40
click at [547, 343] on span "Submit" at bounding box center [556, 350] width 29 height 15
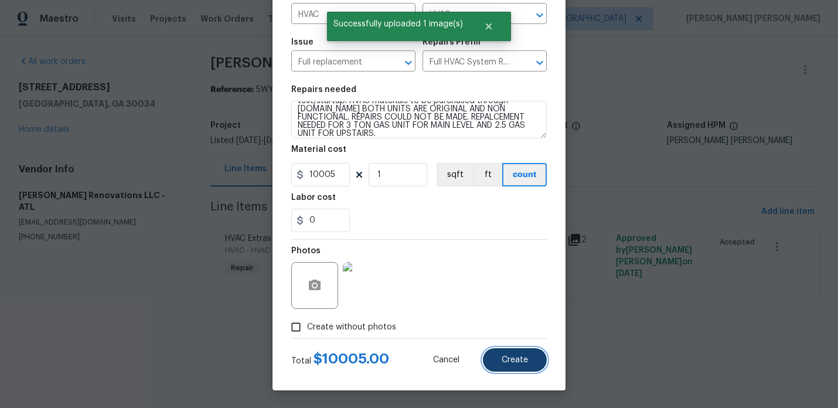
click at [519, 360] on span "Create" at bounding box center [514, 360] width 26 height 9
type input "0"
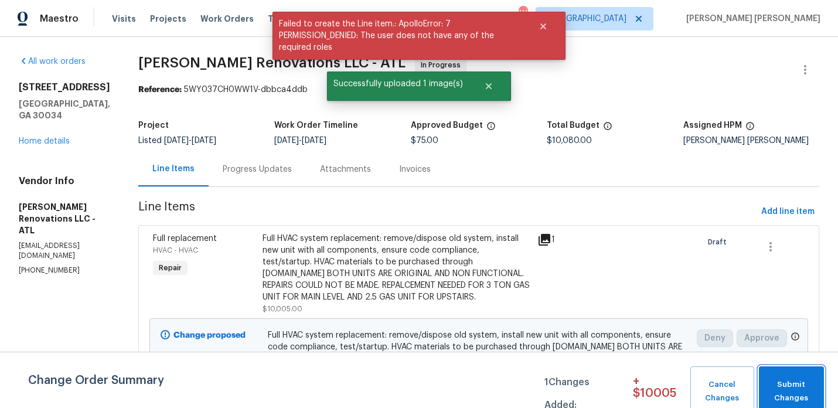
click at [786, 376] on button "Submit Changes" at bounding box center [791, 391] width 65 height 50
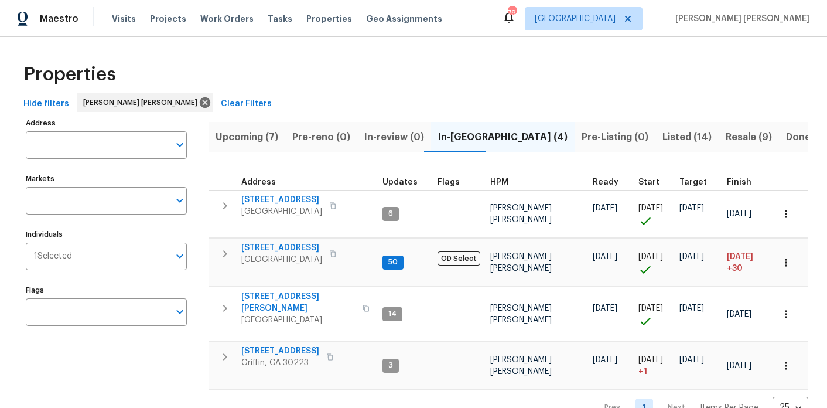
scroll to position [23, 0]
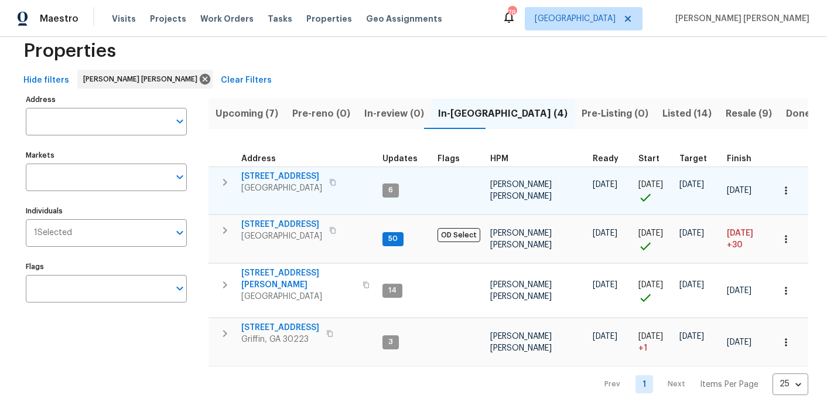
click at [285, 173] on span "9176 Chickasaw Ct" at bounding box center [281, 176] width 81 height 12
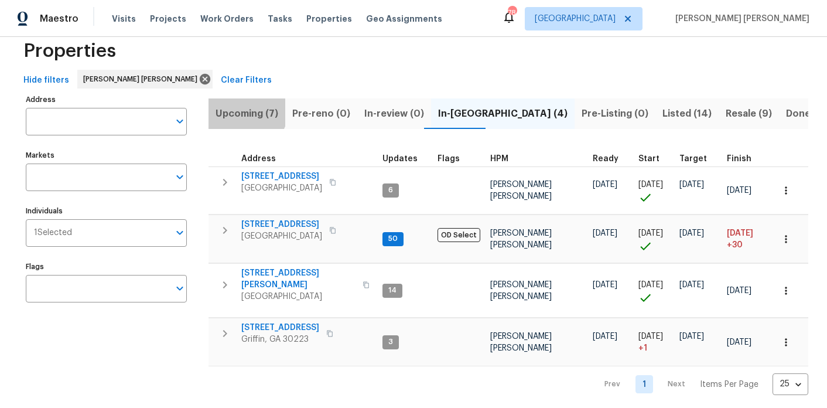
click at [233, 106] on span "Upcoming (7)" at bounding box center [247, 113] width 63 height 16
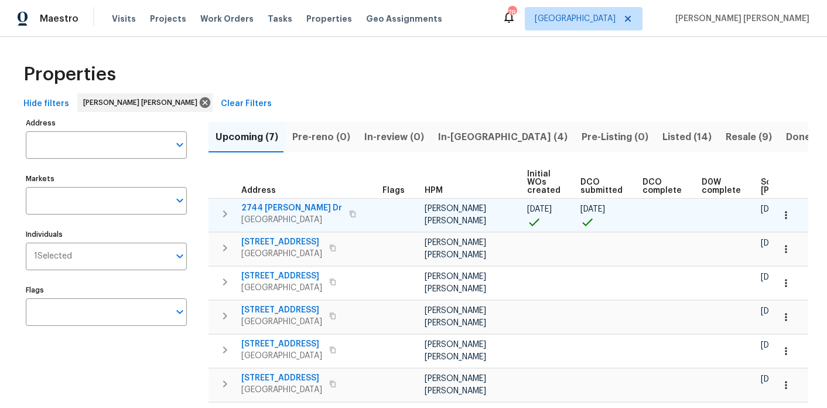
click at [791, 216] on icon "button" at bounding box center [786, 215] width 12 height 12
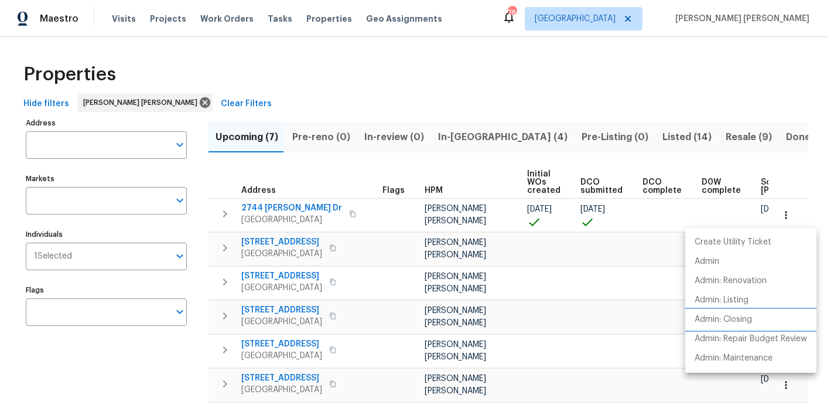
click at [756, 317] on li "Admin: Closing" at bounding box center [750, 319] width 131 height 19
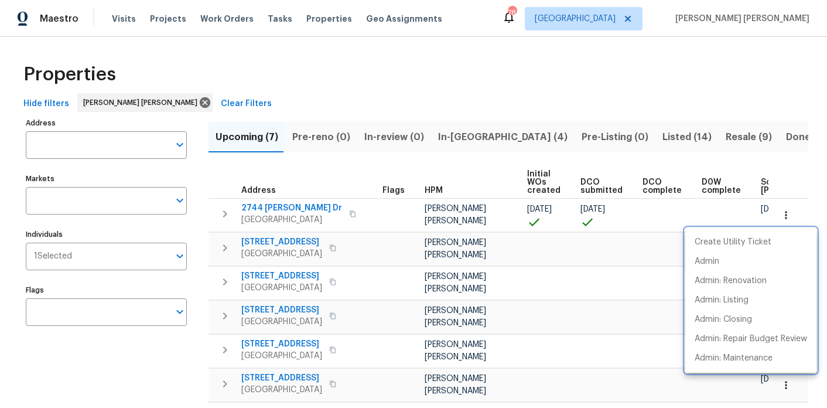
click at [129, 253] on div at bounding box center [413, 204] width 827 height 408
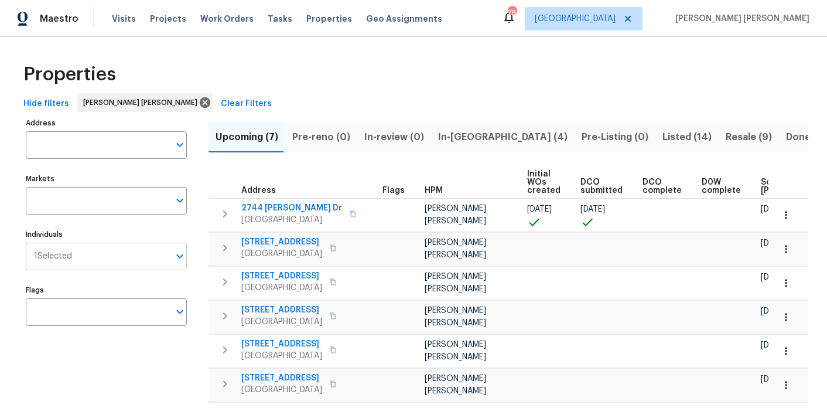
click at [110, 259] on input "Individuals" at bounding box center [120, 257] width 97 height 28
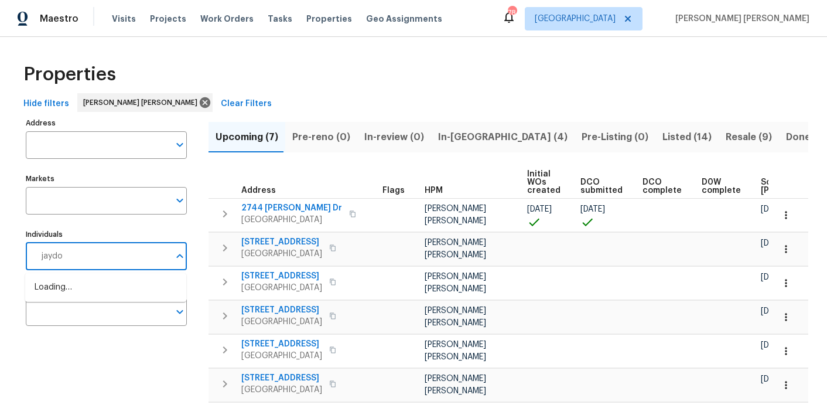
type input "jaydon"
click at [47, 295] on input "checkbox" at bounding box center [47, 293] width 25 height 25
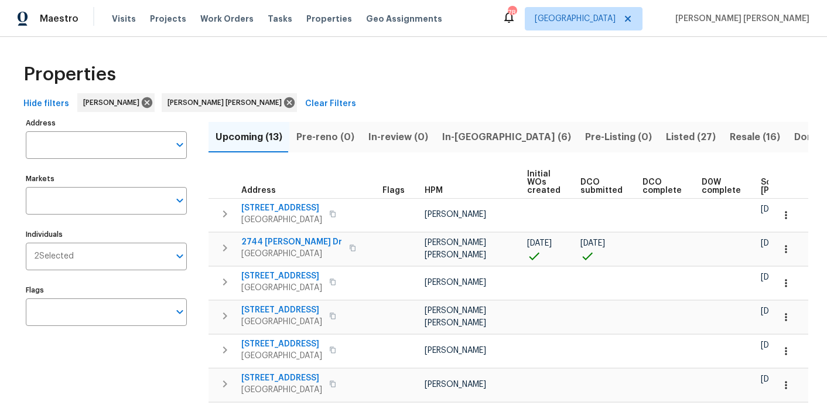
click at [767, 179] on span "Scheduled COE" at bounding box center [794, 186] width 66 height 16
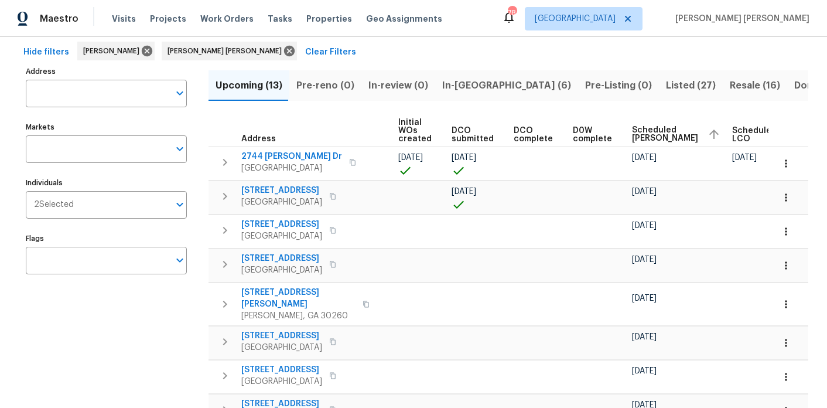
scroll to position [0, 159]
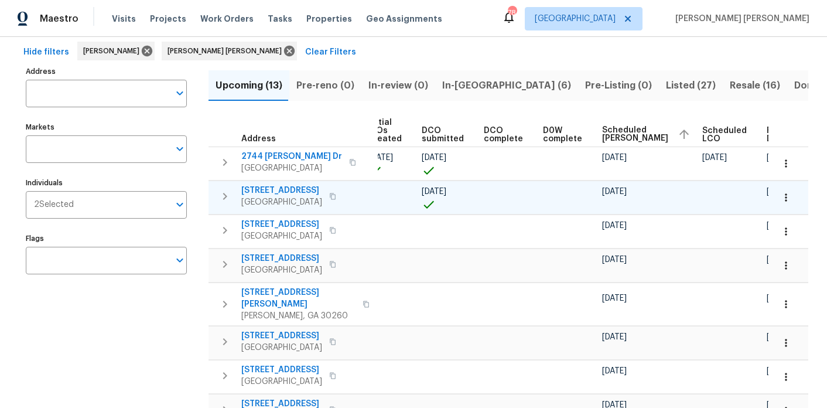
click at [787, 196] on icon "button" at bounding box center [786, 198] width 12 height 12
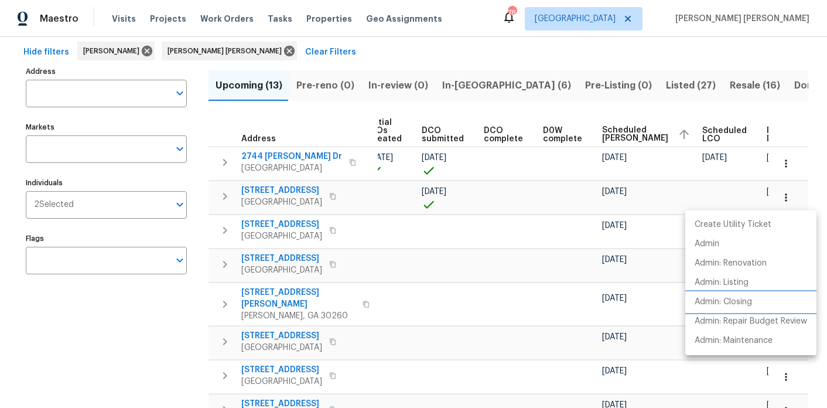
click at [754, 305] on li "Admin: Closing" at bounding box center [750, 301] width 131 height 19
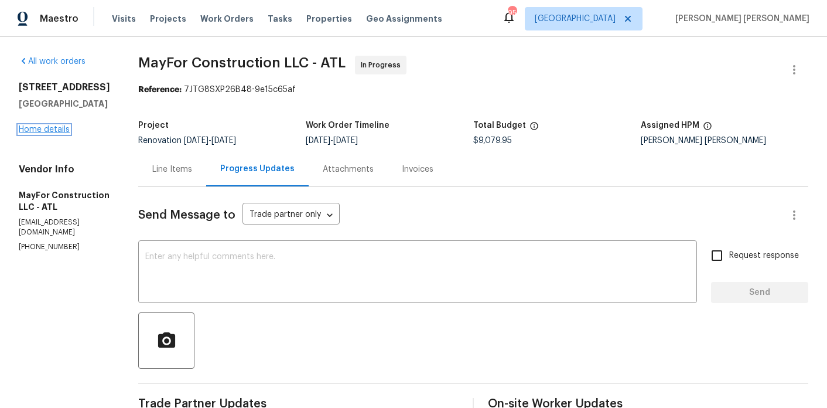
click at [60, 131] on link "Home details" at bounding box center [44, 129] width 51 height 8
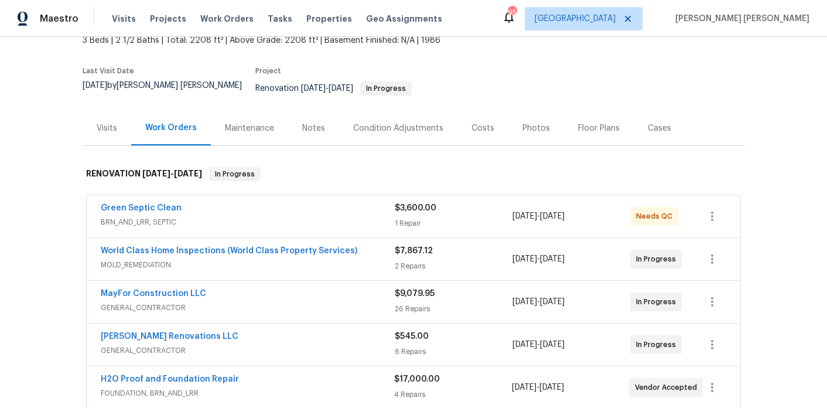
scroll to position [79, 0]
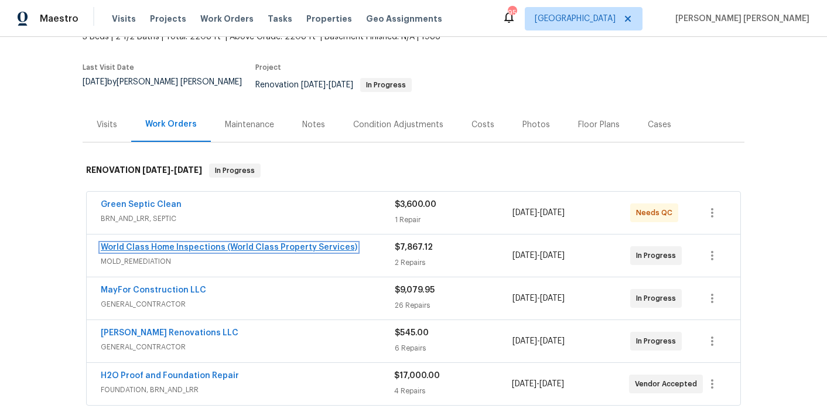
click at [173, 243] on link "World Class Home Inspections (World Class Property Services)" at bounding box center [229, 247] width 257 height 8
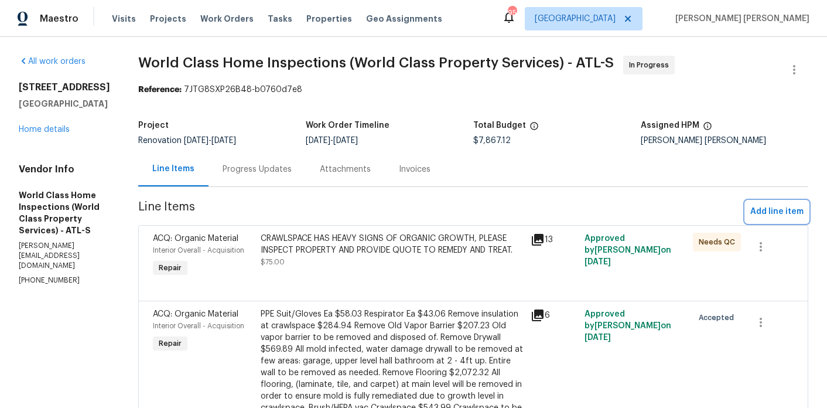
click at [777, 211] on span "Add line item" at bounding box center [776, 211] width 53 height 15
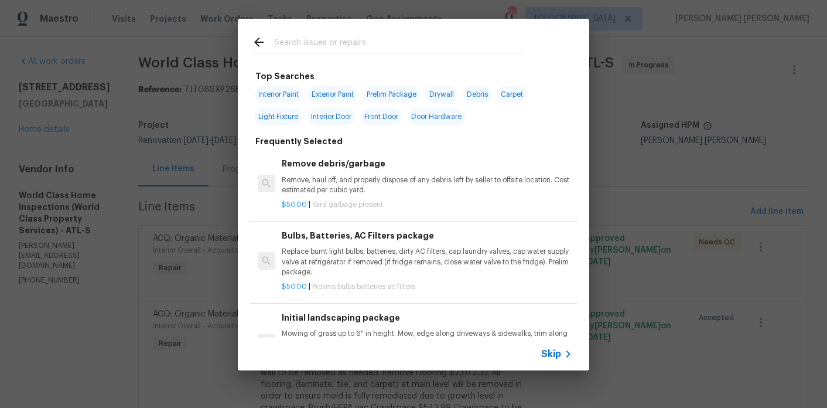
click at [465, 39] on input "text" at bounding box center [398, 44] width 248 height 18
click at [203, 152] on div "Top Searches Interior Paint Exterior Paint Prelim Package Drywall Debris Carpet…" at bounding box center [413, 194] width 827 height 389
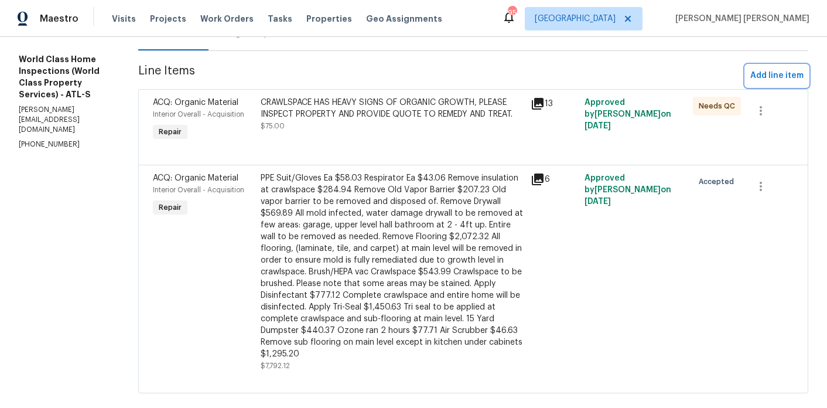
scroll to position [138, 0]
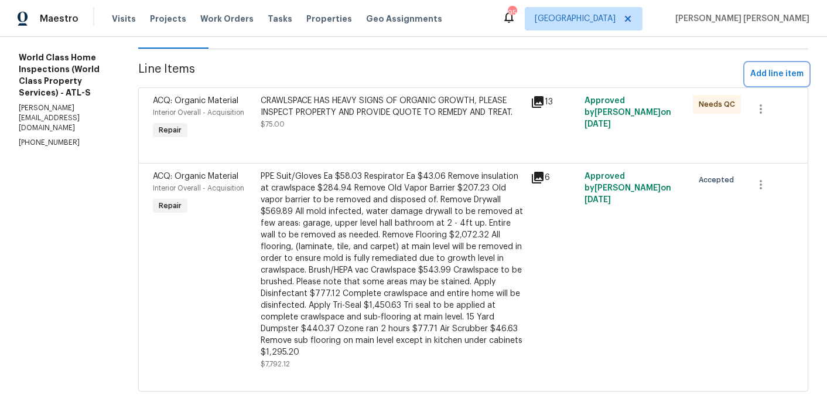
click at [776, 67] on span "Add line item" at bounding box center [776, 74] width 53 height 15
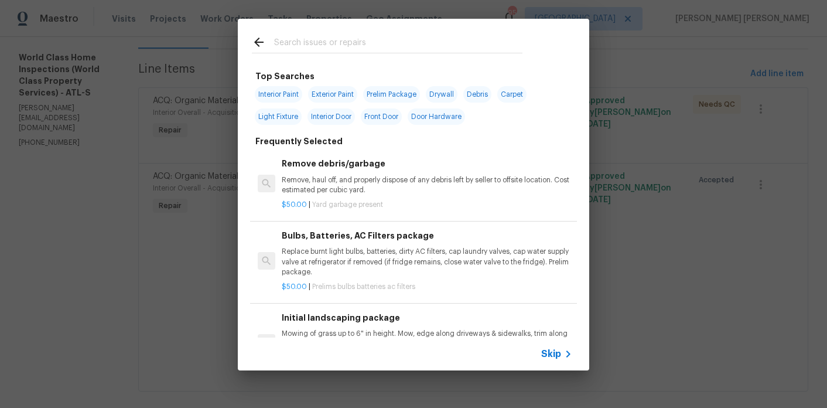
click at [377, 40] on input "text" at bounding box center [398, 44] width 248 height 18
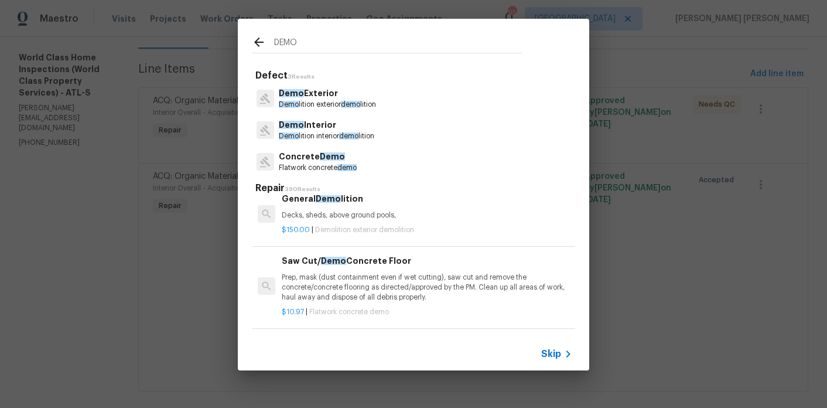
scroll to position [161, 0]
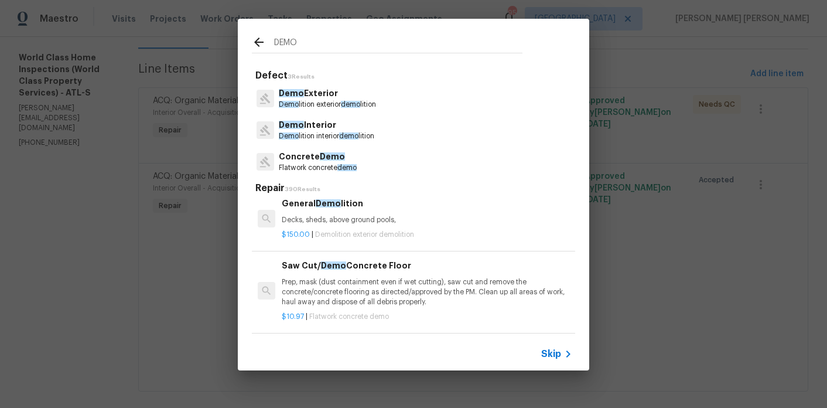
type input "DEMO"
click at [333, 230] on p "$150.00 | Demolition exterior demolition" at bounding box center [427, 235] width 291 height 10
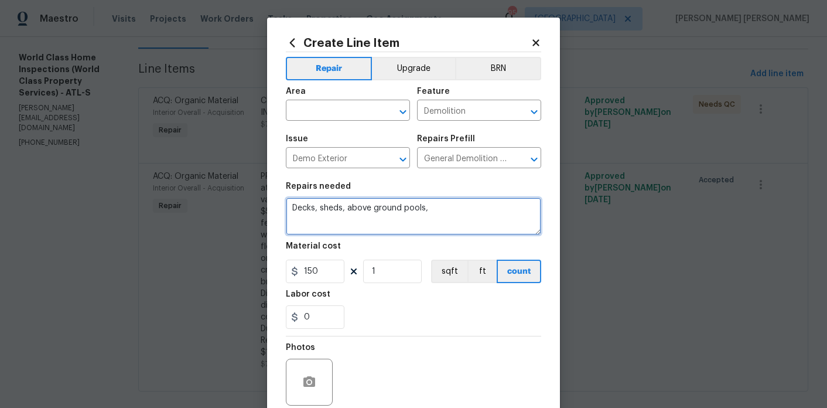
click at [332, 211] on textarea "Decks, sheds, above ground pools," at bounding box center [413, 215] width 255 height 37
paste textarea "Take out , kitchen countertops, extra drywall in kitchen, extra drywall in dini…"
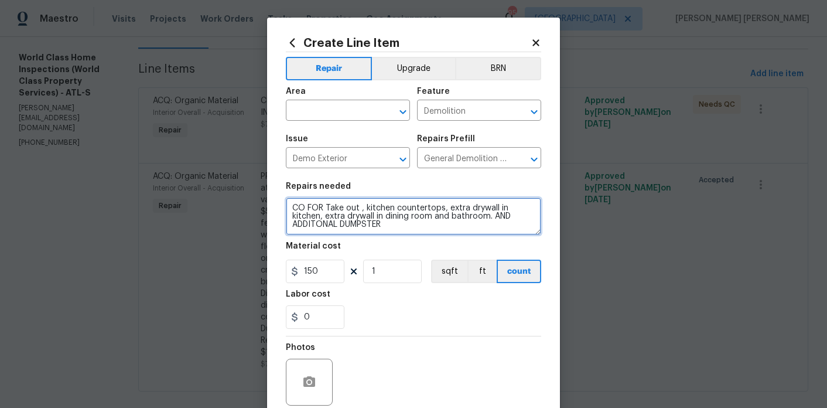
click at [313, 222] on textarea "CO FOR Take out , kitchen countertops, extra drywall in kitchen, extra drywall …" at bounding box center [413, 215] width 255 height 37
click at [315, 225] on textarea "CO FOR Take out , kitchen countertops, extra drywall in kitchen, extra drywall …" at bounding box center [413, 215] width 255 height 37
click at [317, 222] on textarea "CO FOR Take out , kitchen countertops, extra drywall in kitchen, extra drywall …" at bounding box center [413, 215] width 255 height 37
click at [359, 221] on textarea "CO FOR Take out , kitchen countertops, extra drywall in kitchen, extra drywall …" at bounding box center [413, 215] width 255 height 37
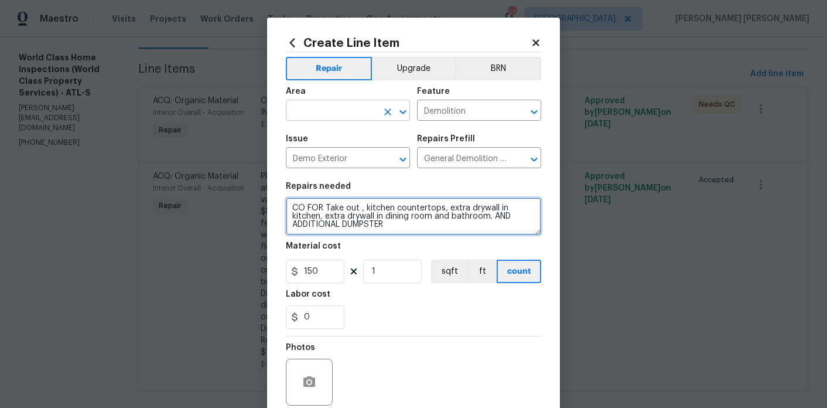
type textarea "CO FOR Take out , kitchen countertops, extra drywall in kitchen, extra drywall …"
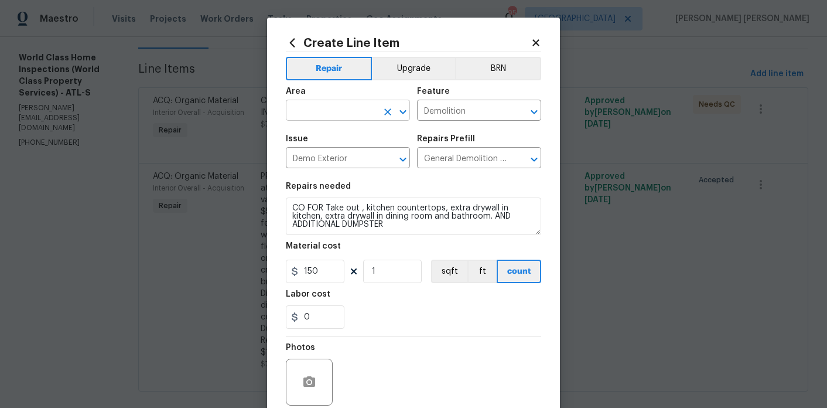
click at [346, 118] on input "text" at bounding box center [331, 112] width 91 height 18
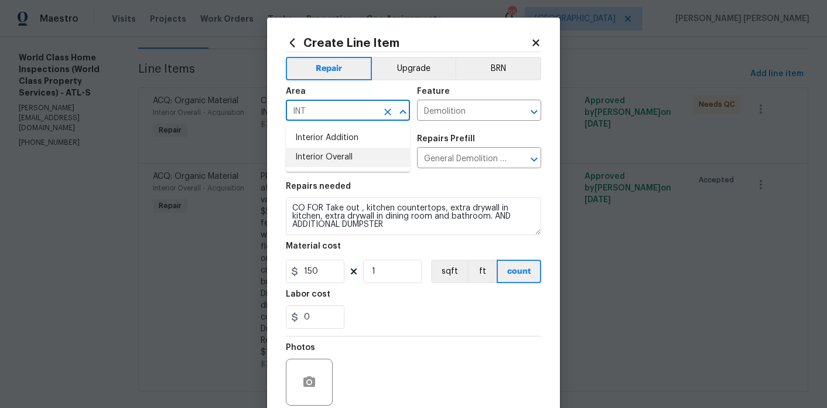
click at [350, 155] on li "Interior Overall" at bounding box center [348, 157] width 124 height 19
type input "Interior Overall"
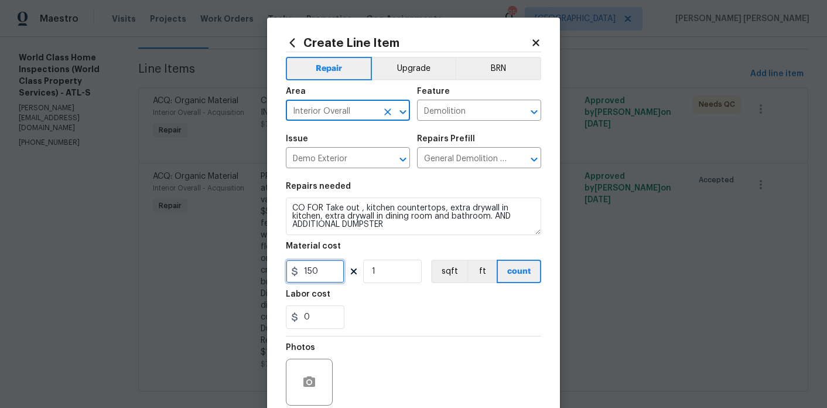
click at [327, 282] on input "150" at bounding box center [315, 271] width 59 height 23
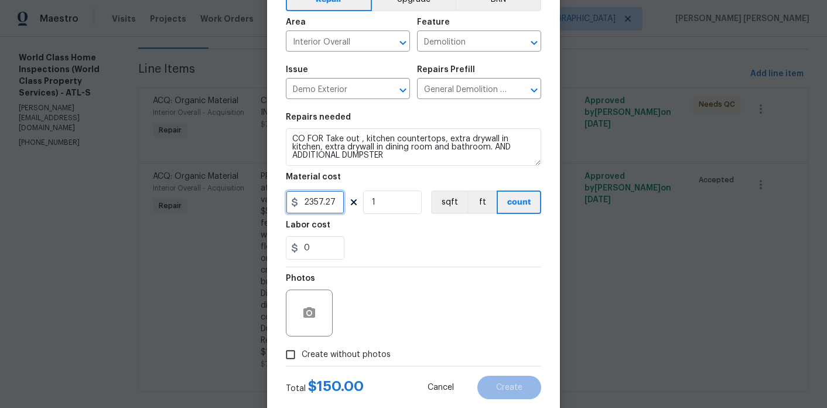
scroll to position [97, 0]
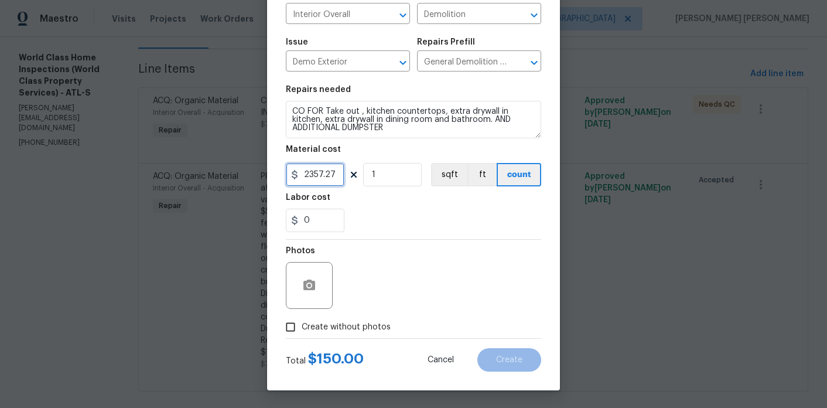
type input "2357.27"
click at [357, 330] on span "Create without photos" at bounding box center [346, 327] width 89 height 12
click at [302, 330] on input "Create without photos" at bounding box center [290, 327] width 22 height 22
checkbox input "true"
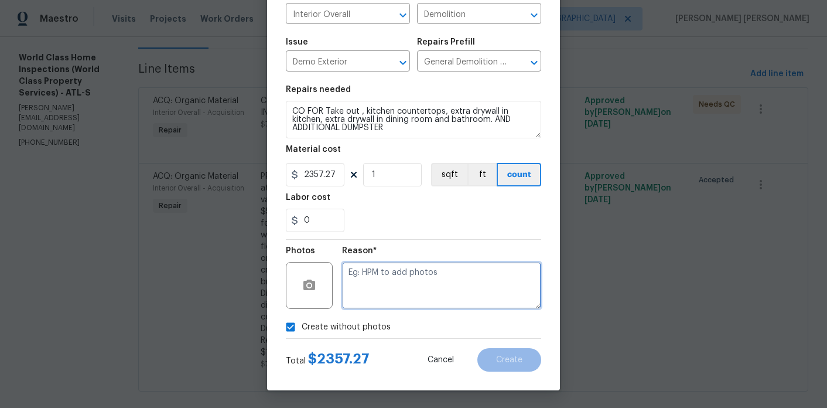
click at [414, 283] on textarea at bounding box center [441, 285] width 199 height 47
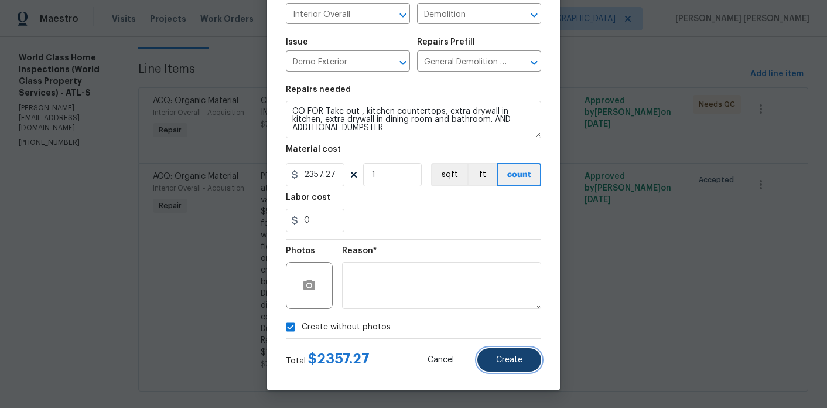
click at [497, 354] on button "Create" at bounding box center [509, 359] width 64 height 23
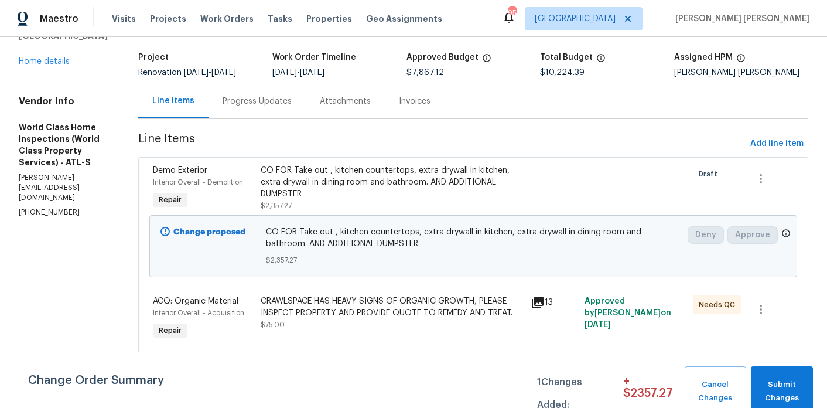
scroll to position [80, 0]
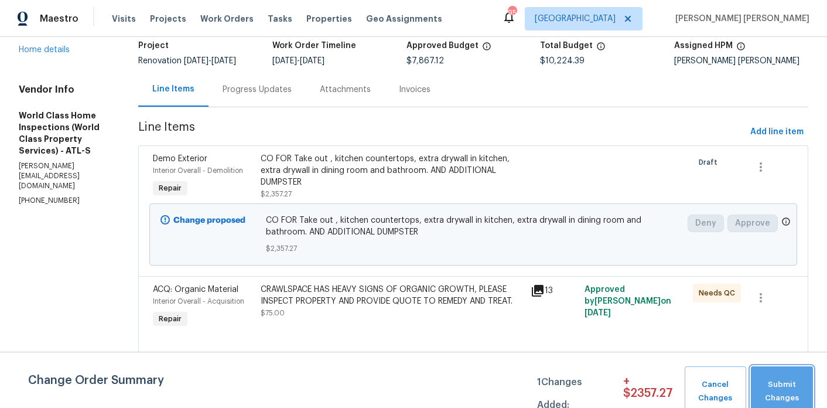
click at [767, 384] on span "Submit Changes" at bounding box center [782, 391] width 50 height 27
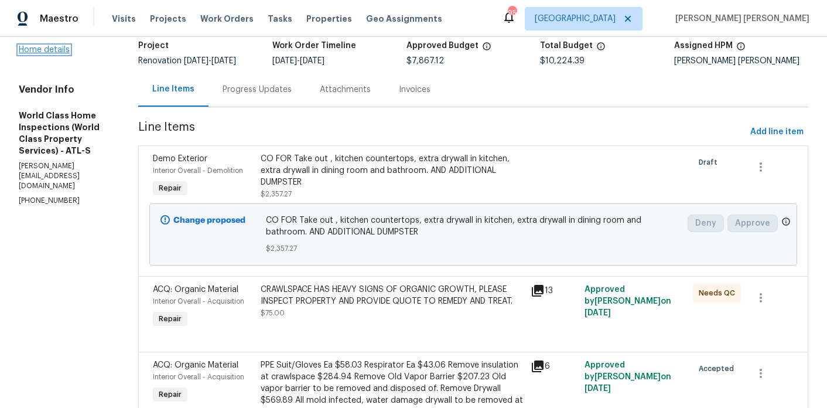
click at [50, 46] on link "Home details" at bounding box center [44, 50] width 51 height 8
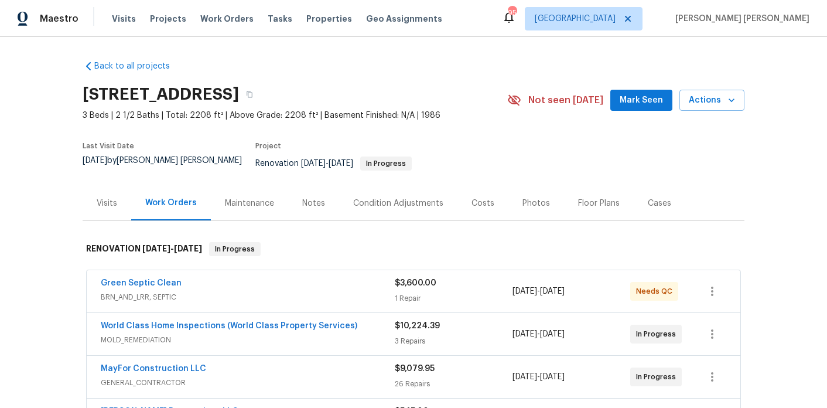
click at [310, 199] on div "Notes" at bounding box center [313, 203] width 23 height 12
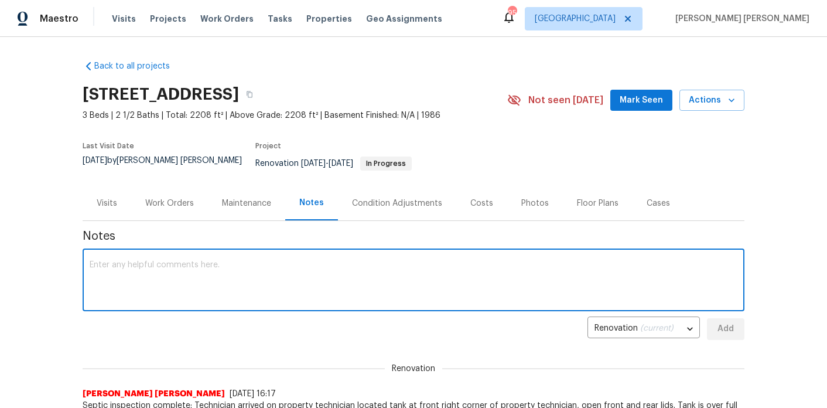
click at [286, 281] on textarea at bounding box center [414, 281] width 648 height 41
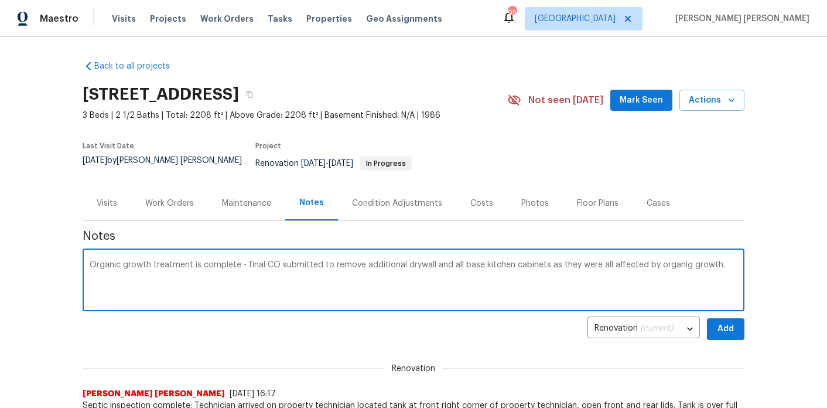
click at [663, 261] on textarea "Organic growth treatment is complete - final CO submitted to remove additional …" at bounding box center [414, 281] width 648 height 41
click at [717, 261] on textarea "Organic growth treatment is complete - final CO submitted to remove additional …" at bounding box center [414, 281] width 648 height 41
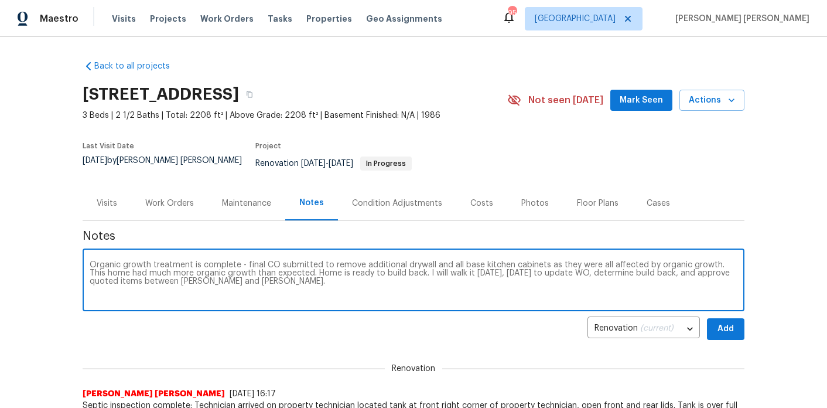
type textarea "Organic growth treatment is complete - final CO submitted to remove additional …"
click at [729, 322] on span "Add" at bounding box center [725, 329] width 19 height 15
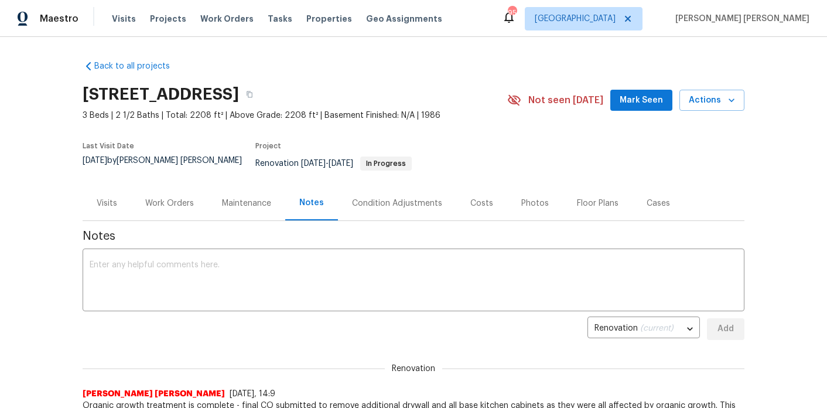
click at [657, 96] on span "Mark Seen" at bounding box center [641, 100] width 43 height 15
click at [168, 197] on div "Work Orders" at bounding box center [169, 203] width 49 height 12
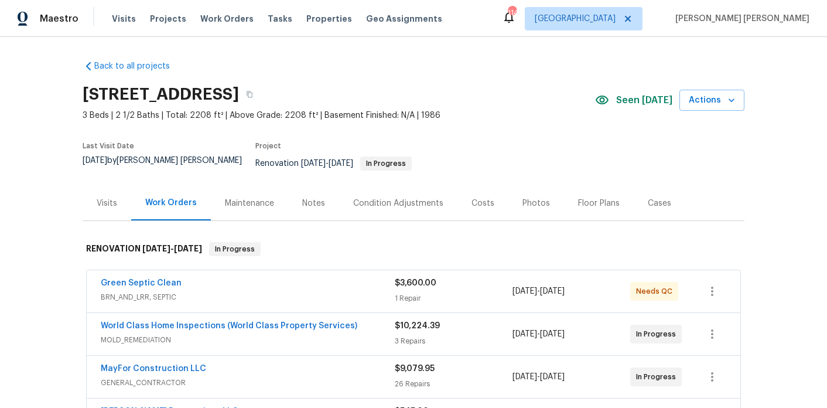
click at [310, 197] on div "Notes" at bounding box center [313, 203] width 23 height 12
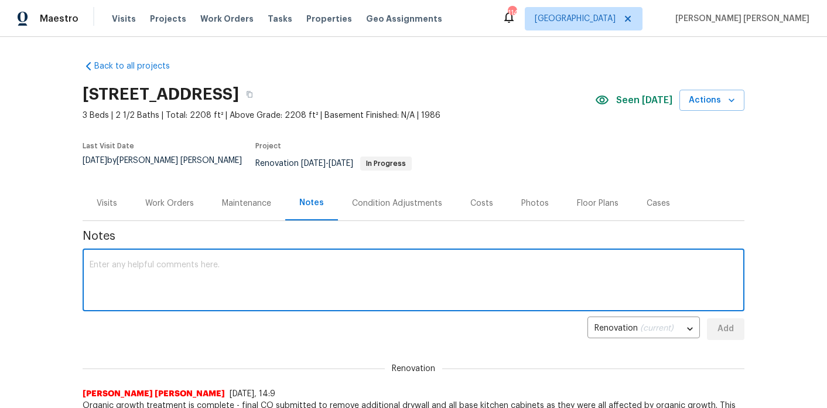
click at [261, 276] on textarea at bounding box center [414, 281] width 648 height 41
paste textarea "[URL][DOMAIN_NAME]"
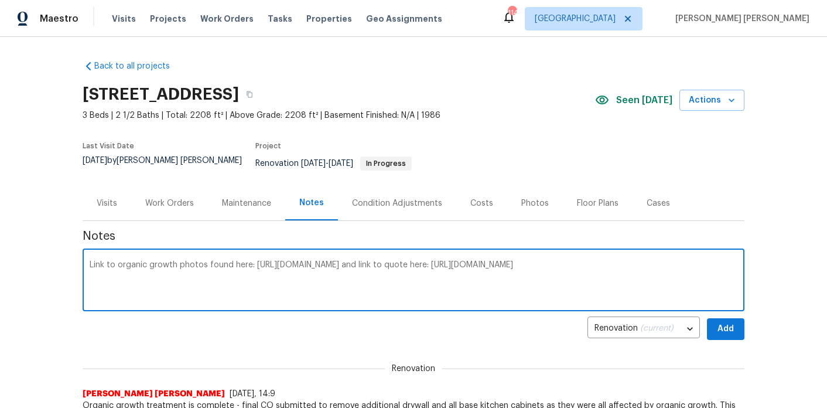
type textarea "Link to organic growth photos found here: https://photos.google.com/share/AF1Qi…"
click at [740, 323] on button "Add" at bounding box center [725, 329] width 37 height 22
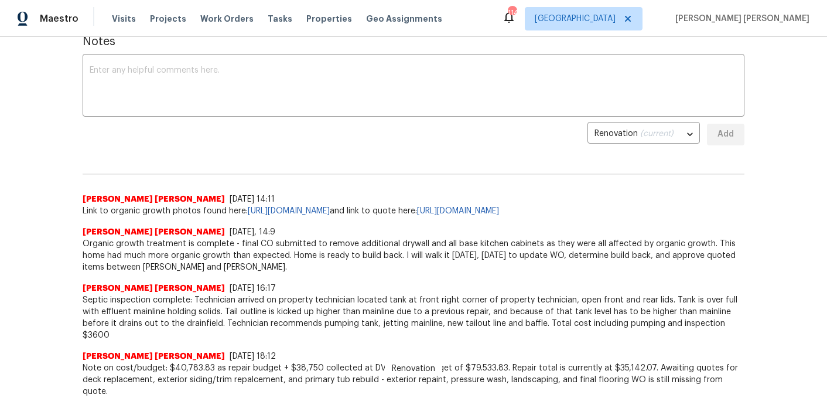
scroll to position [213, 0]
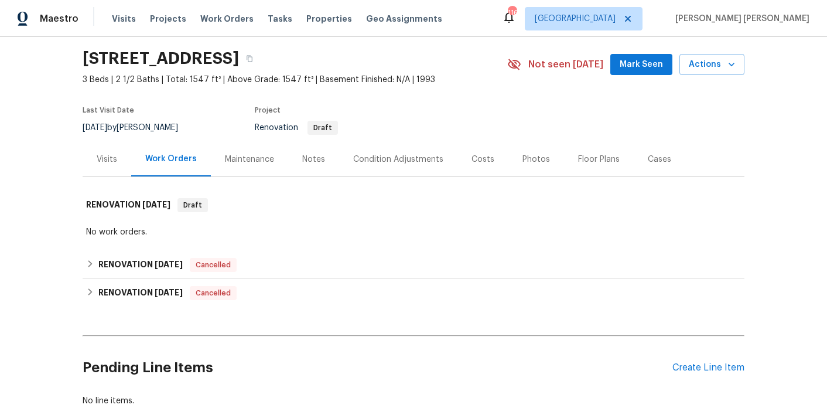
scroll to position [114, 0]
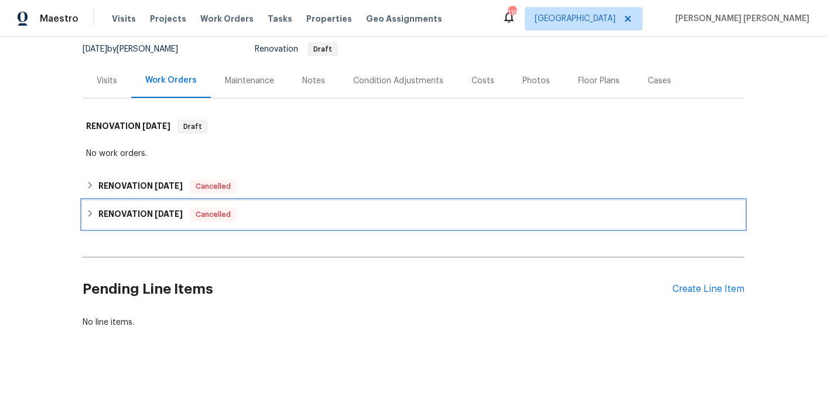
click at [156, 220] on h6 "RENOVATION 11/18/22" at bounding box center [140, 214] width 84 height 14
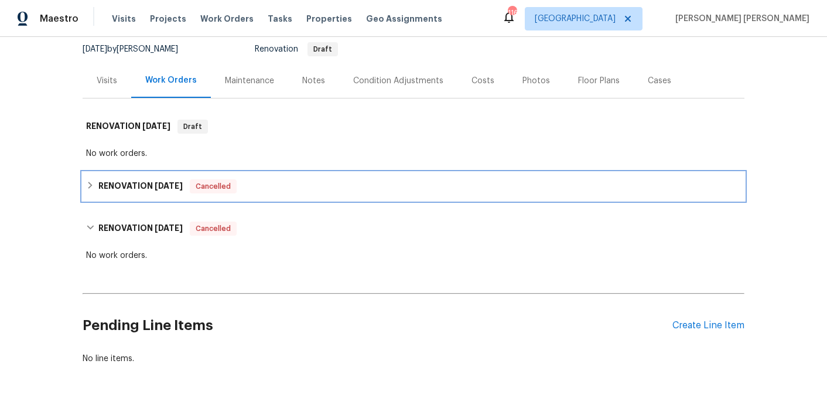
click at [164, 190] on h6 "RENOVATION 1/7/25" at bounding box center [140, 186] width 84 height 14
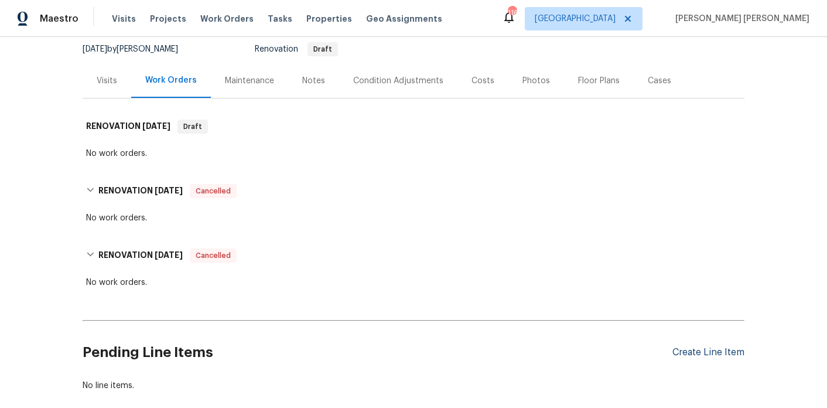
click at [715, 350] on div "Create Line Item" at bounding box center [709, 352] width 72 height 11
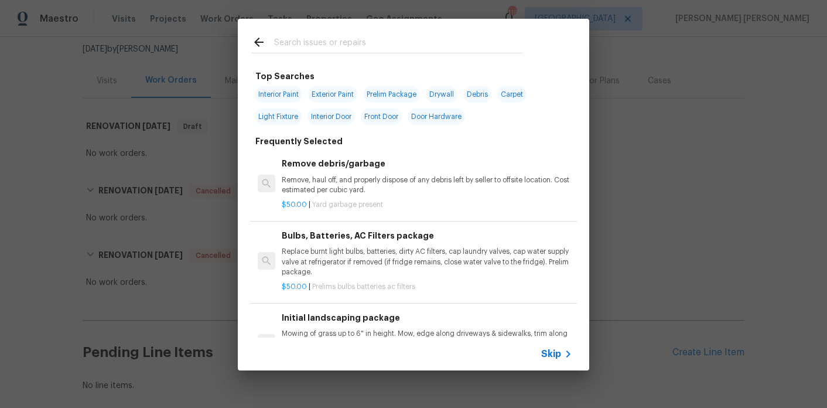
click at [313, 42] on input "text" at bounding box center [398, 44] width 248 height 18
type input "t"
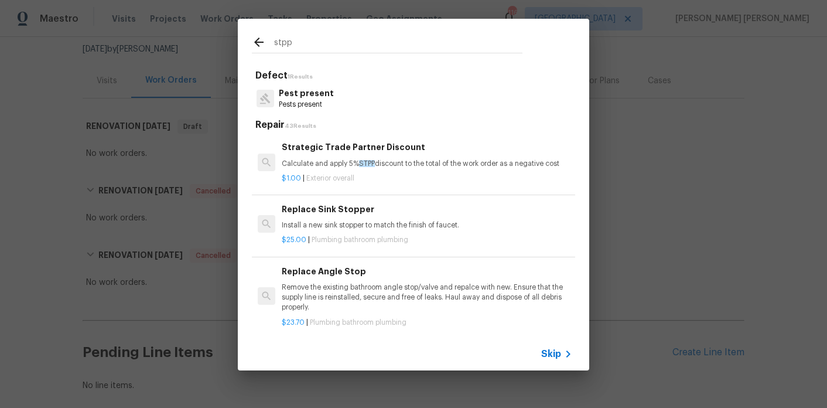
type input "stpp"
click at [332, 170] on div "$1.00 | Exterior overall" at bounding box center [427, 176] width 291 height 15
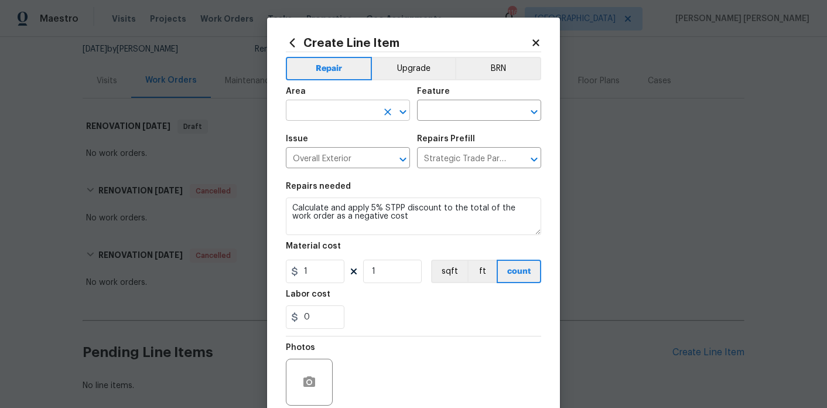
click at [337, 113] on input "text" at bounding box center [331, 112] width 91 height 18
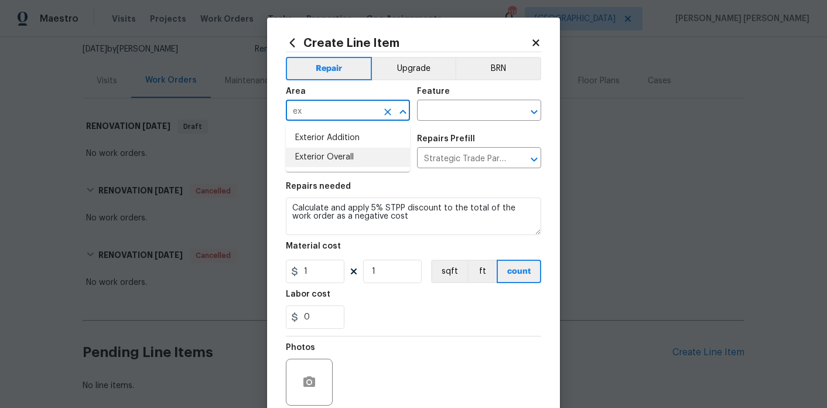
click at [339, 161] on li "Exterior Overall" at bounding box center [348, 157] width 124 height 19
type input "Exterior Overall"
click at [450, 114] on input "text" at bounding box center [462, 112] width 91 height 18
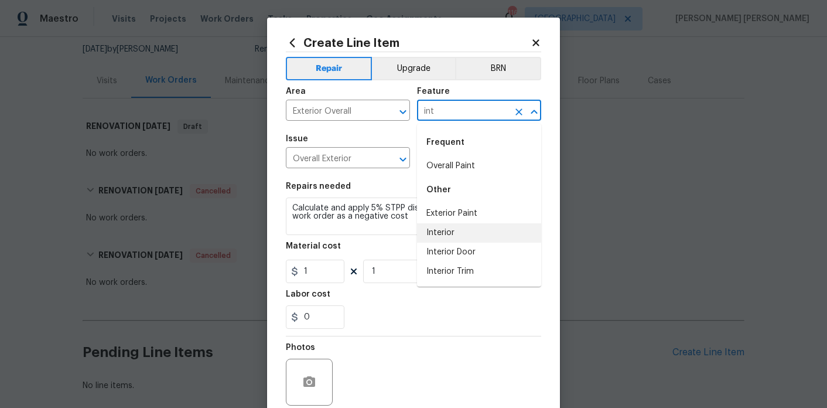
click at [442, 240] on li "Interior" at bounding box center [479, 232] width 124 height 19
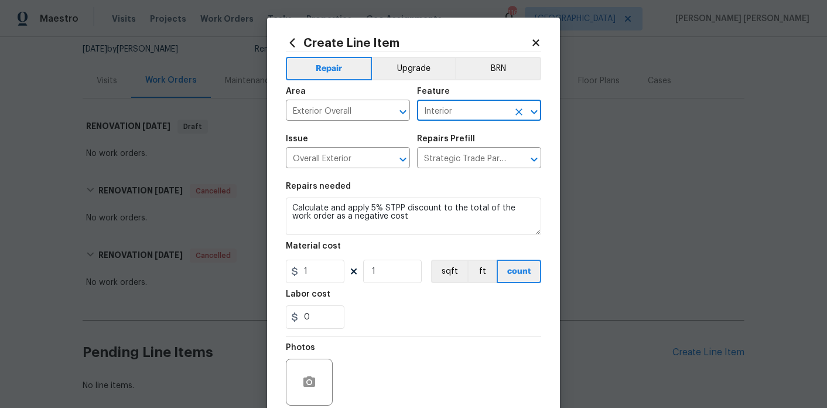
scroll to position [97, 0]
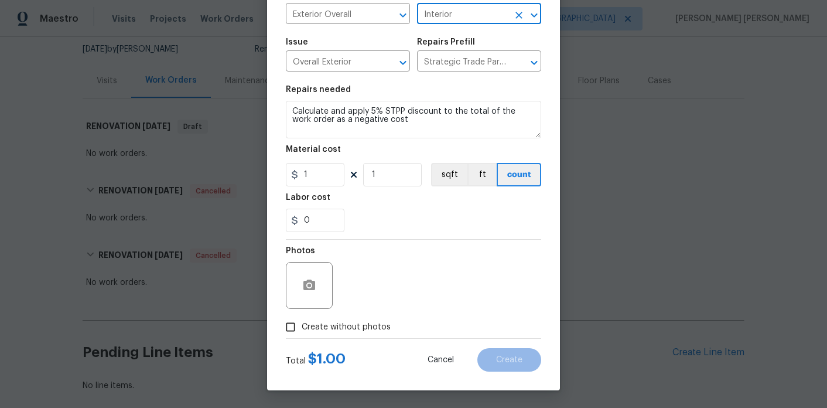
type input "Interior"
click at [316, 331] on span "Create without photos" at bounding box center [346, 327] width 89 height 12
click at [302, 331] on input "Create without photos" at bounding box center [290, 327] width 22 height 22
checkbox input "true"
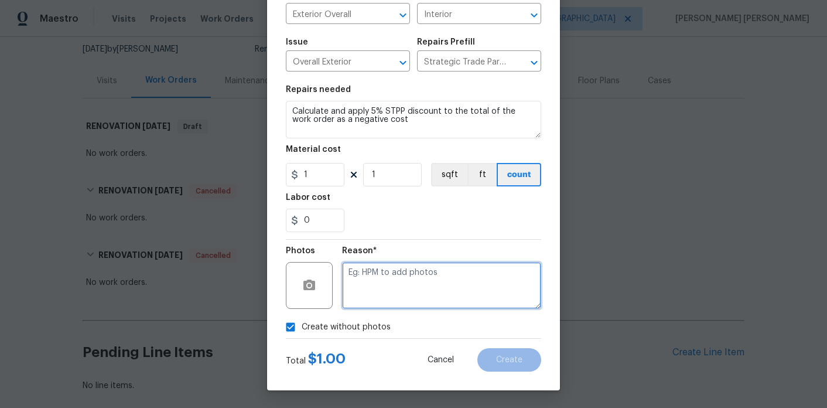
click at [379, 293] on textarea at bounding box center [441, 285] width 199 height 47
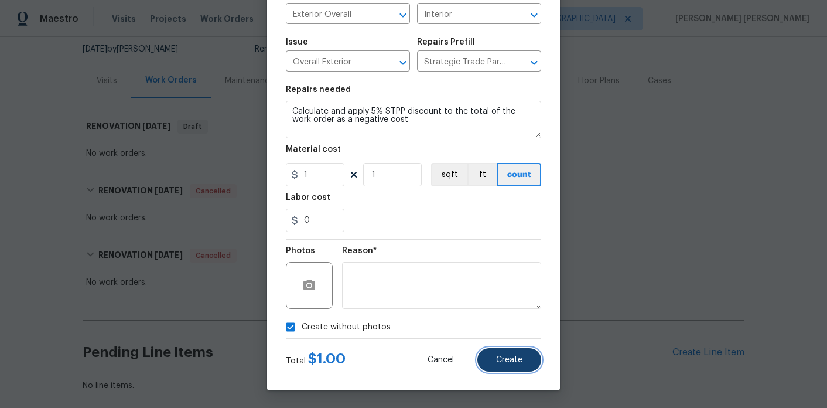
click at [506, 363] on span "Create" at bounding box center [509, 360] width 26 height 9
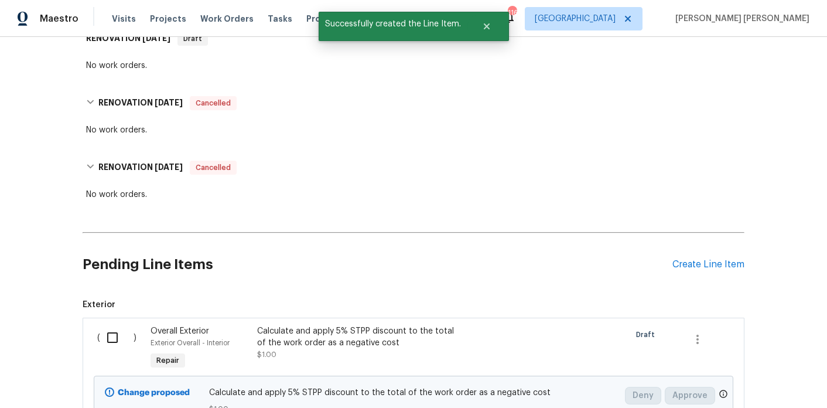
scroll to position [210, 0]
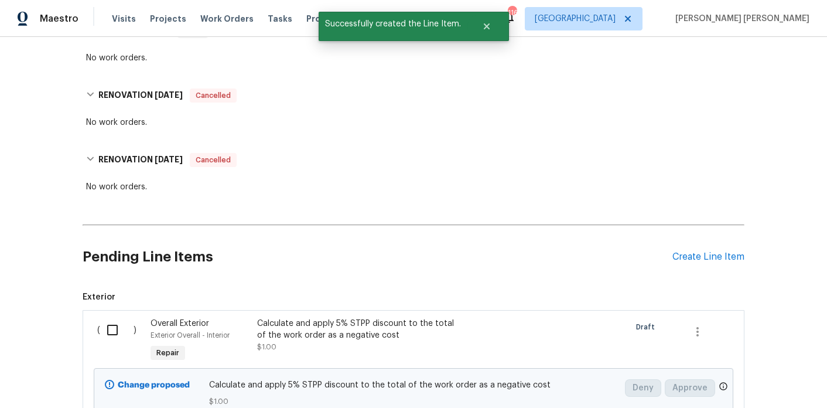
click at [113, 329] on input "checkbox" at bounding box center [116, 330] width 33 height 25
checkbox input "true"
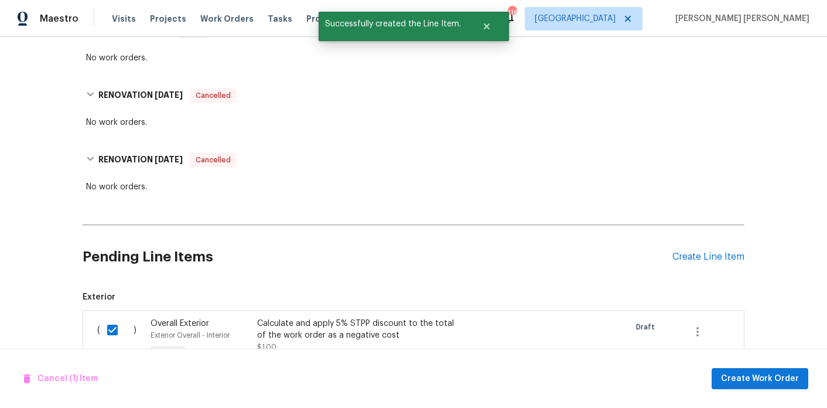
click at [727, 394] on div "Cancel (1) Item Create Work Order" at bounding box center [413, 379] width 827 height 60
click at [731, 384] on span "Create Work Order" at bounding box center [760, 378] width 78 height 15
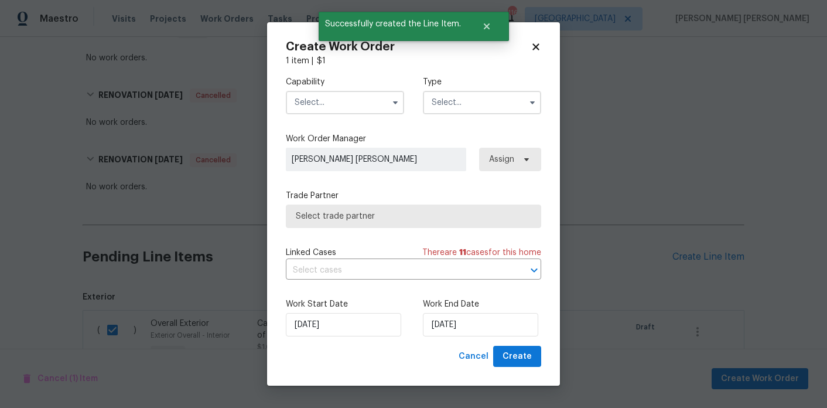
click at [307, 101] on input "text" at bounding box center [345, 102] width 118 height 23
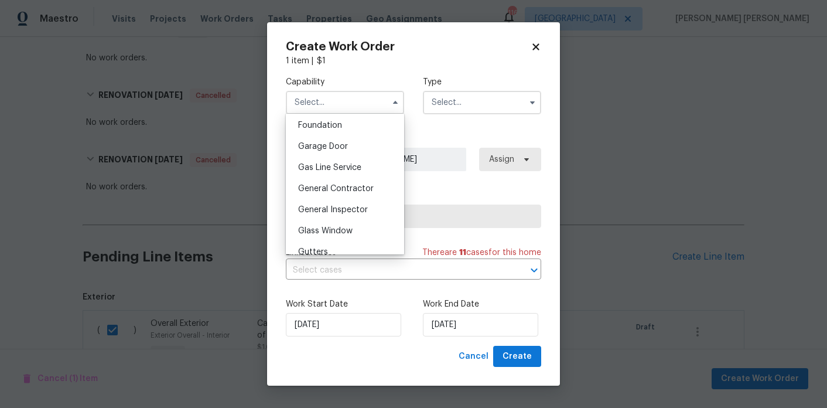
scroll to position [506, 0]
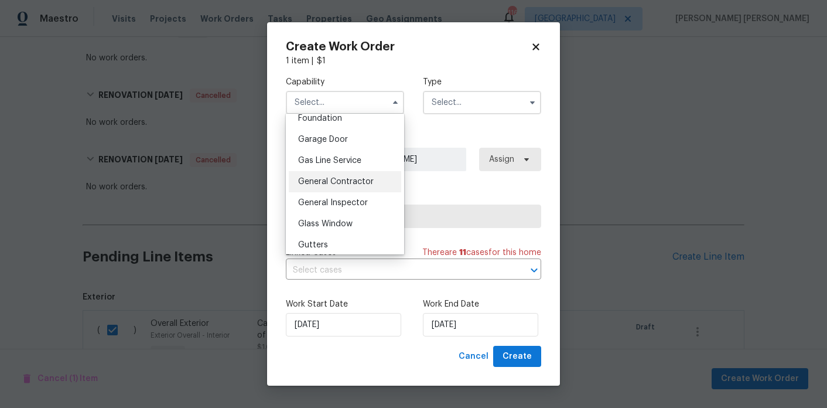
click at [350, 180] on span "General Contractor" at bounding box center [336, 182] width 76 height 8
type input "General Contractor"
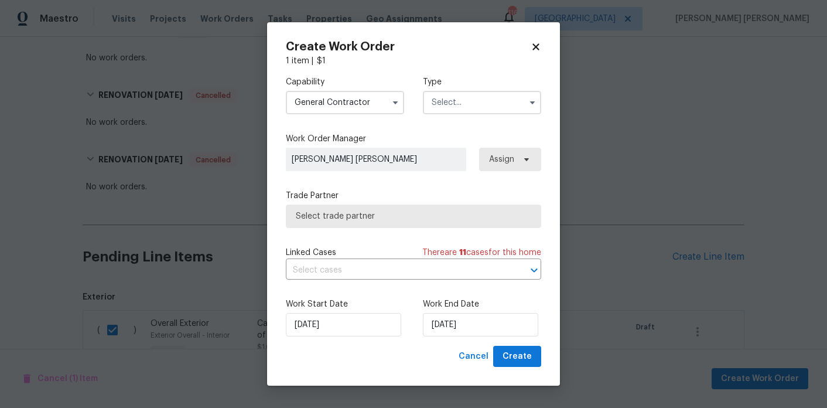
click at [455, 105] on input "text" at bounding box center [482, 102] width 118 height 23
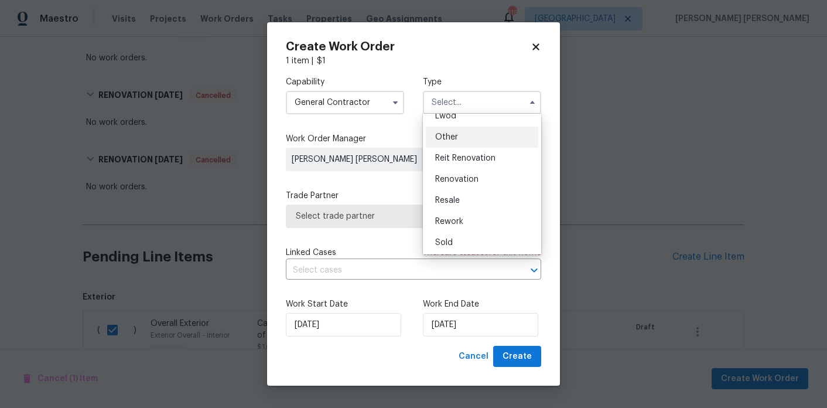
scroll to position [139, 0]
click at [460, 183] on div "Renovation" at bounding box center [482, 177] width 112 height 21
type input "Renovation"
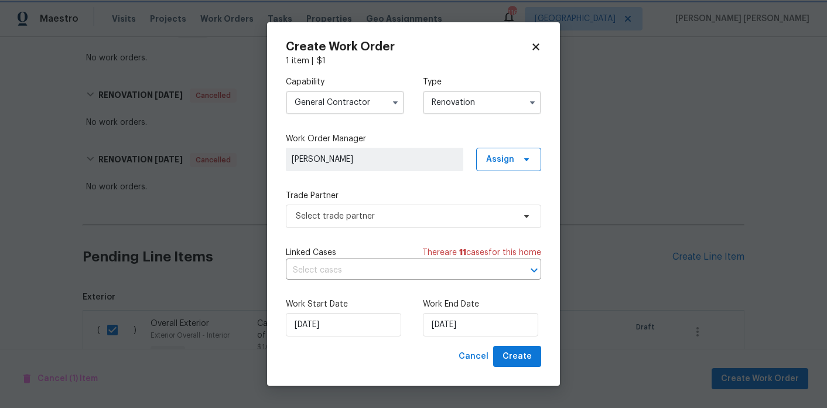
scroll to position [0, 0]
click at [441, 213] on span "Select trade partner" at bounding box center [405, 216] width 219 height 12
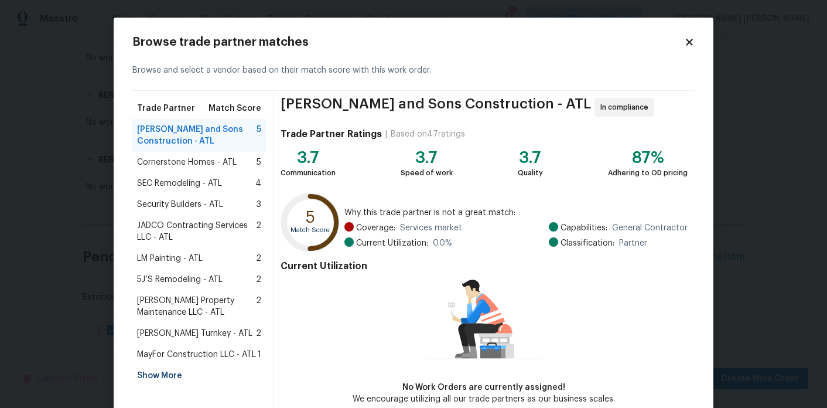
click at [174, 378] on div "Show More" at bounding box center [199, 375] width 134 height 21
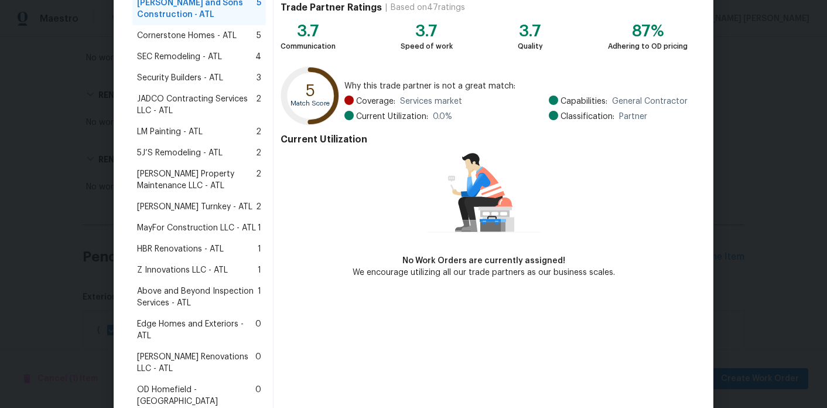
scroll to position [128, 0]
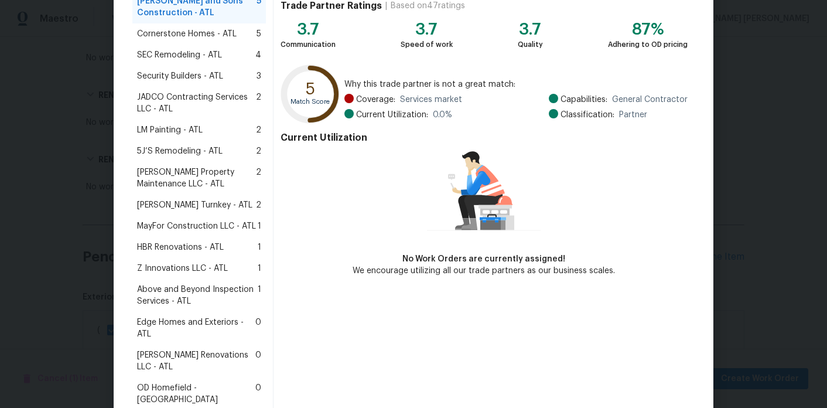
click at [199, 291] on span "Above and Beyond Inspection Services - ATL" at bounding box center [197, 295] width 121 height 23
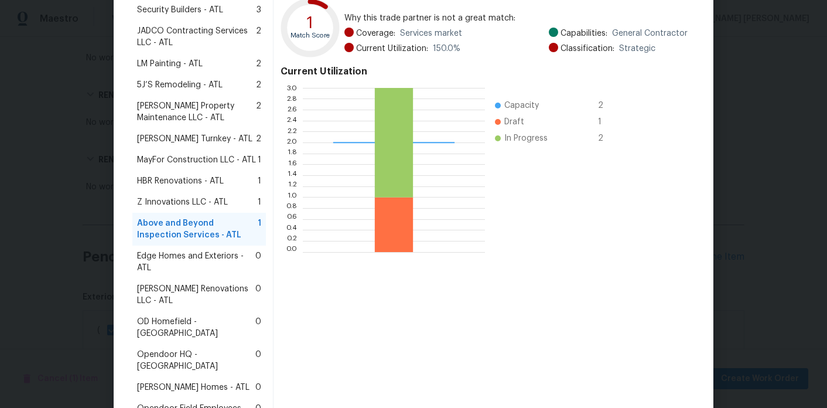
scroll to position [301, 0]
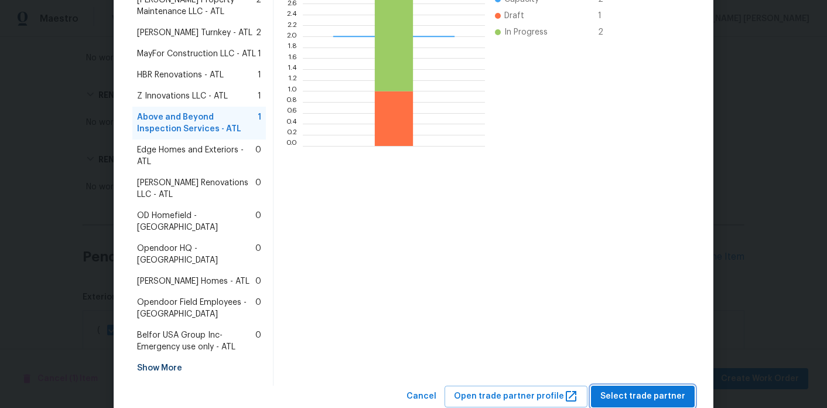
click at [606, 385] on button "Select trade partner" at bounding box center [643, 396] width 104 height 22
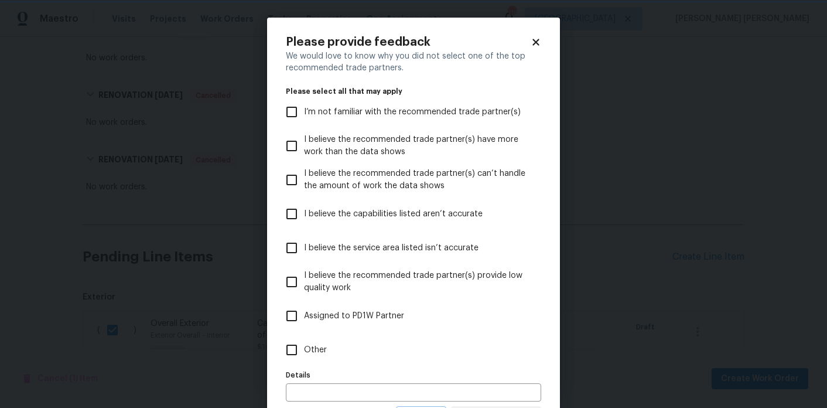
scroll to position [0, 0]
click at [329, 363] on label "Other" at bounding box center [405, 350] width 252 height 34
click at [304, 362] on input "Other" at bounding box center [291, 349] width 25 height 25
checkbox input "true"
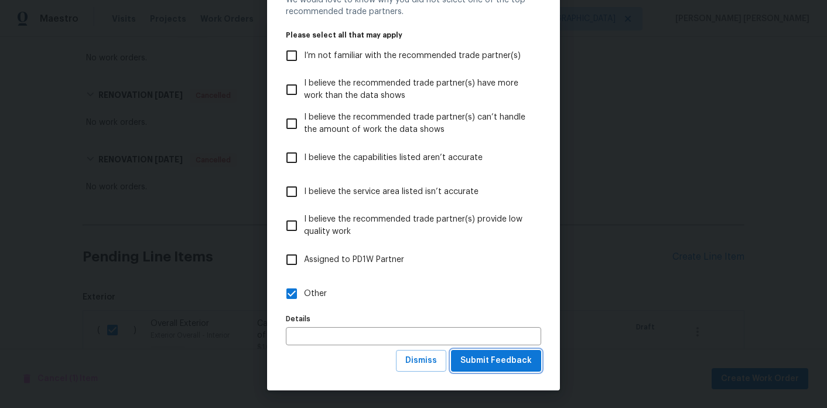
click at [481, 360] on span "Submit Feedback" at bounding box center [495, 360] width 71 height 15
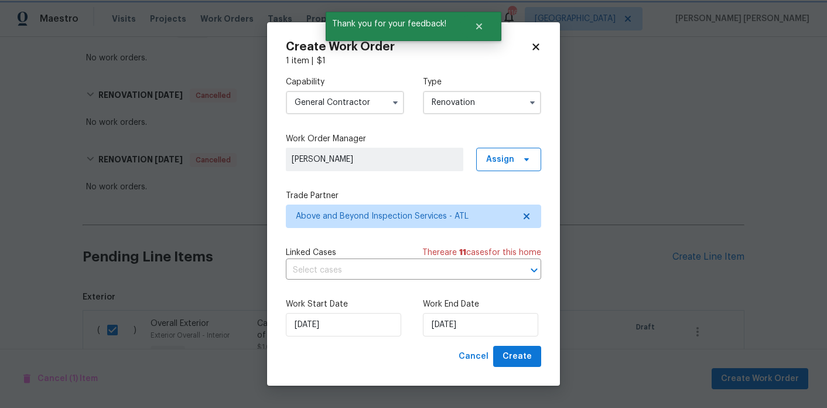
scroll to position [0, 0]
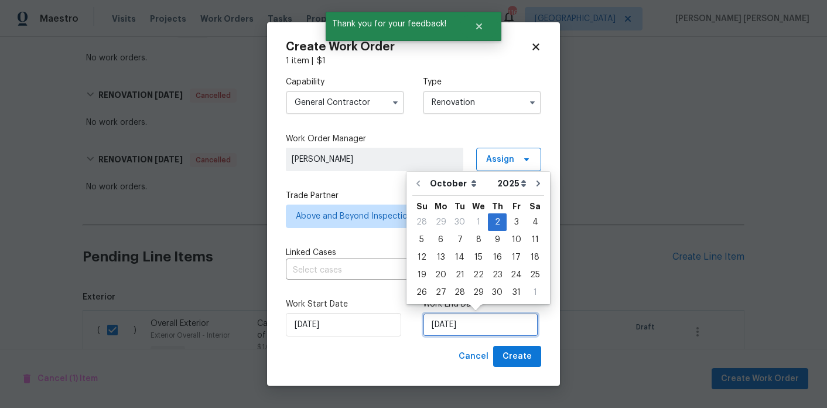
click at [429, 319] on input "10/2/2025" at bounding box center [480, 324] width 115 height 23
click at [508, 294] on div "31" at bounding box center [516, 292] width 19 height 16
type input "10/31/2025"
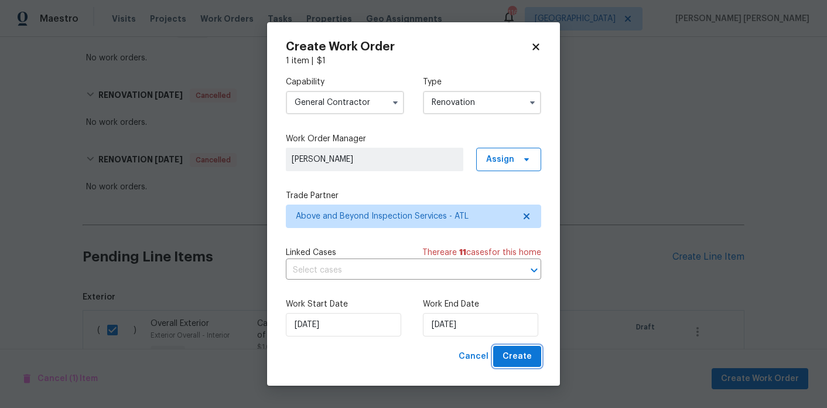
click at [532, 357] on button "Create" at bounding box center [517, 357] width 48 height 22
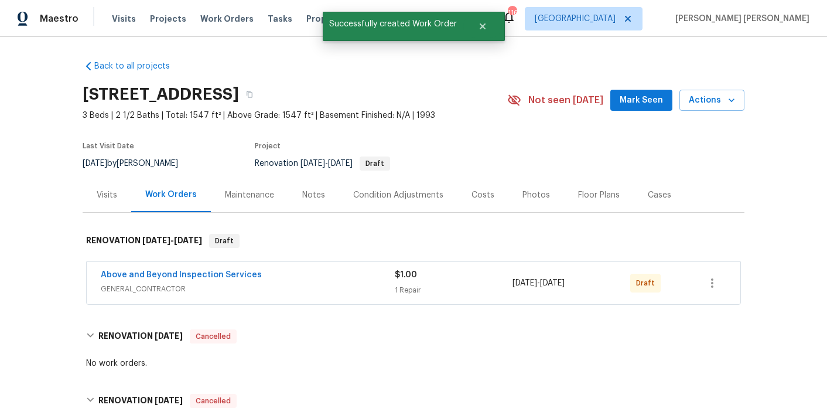
scroll to position [209, 0]
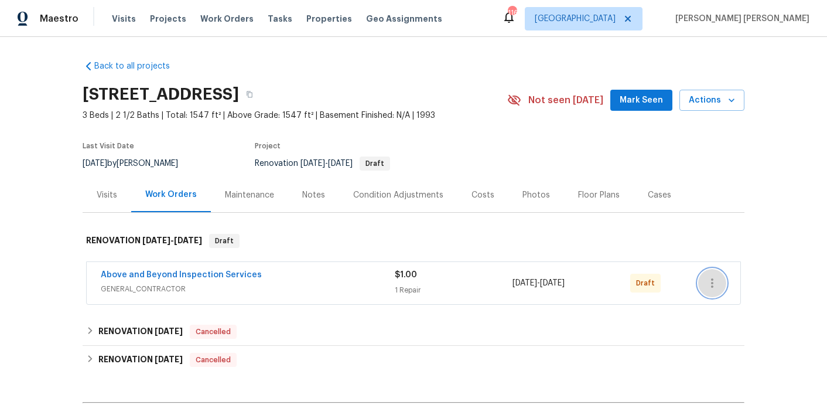
click at [715, 272] on button "button" at bounding box center [712, 283] width 28 height 28
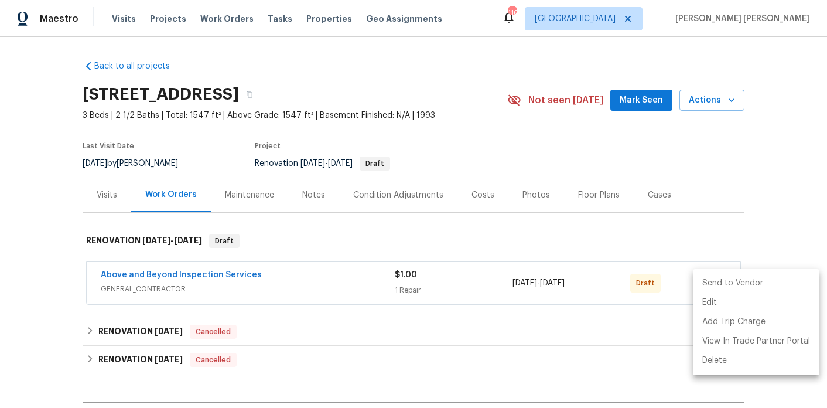
click at [715, 284] on li "Send to Vendor" at bounding box center [756, 283] width 127 height 19
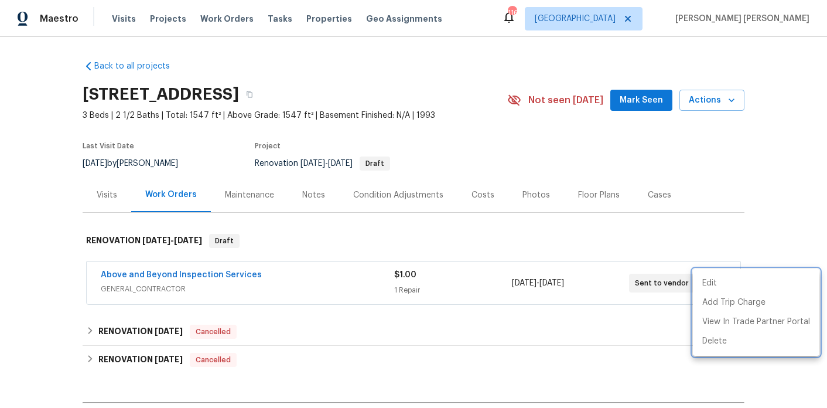
click at [398, 237] on div at bounding box center [413, 204] width 827 height 408
